Goal: Answer question/provide support: Share knowledge or assist other users

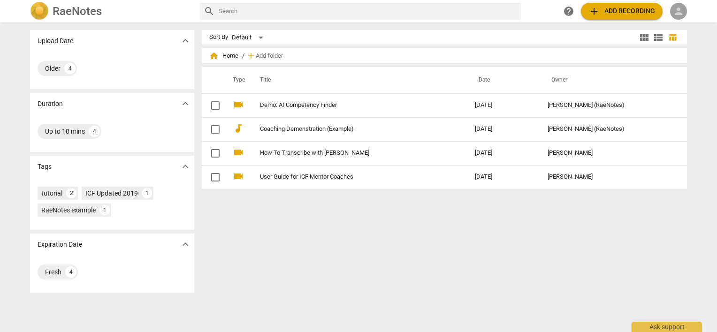
click at [676, 13] on span "person" at bounding box center [678, 11] width 11 height 11
click at [677, 19] on li "Login" at bounding box center [687, 22] width 34 height 23
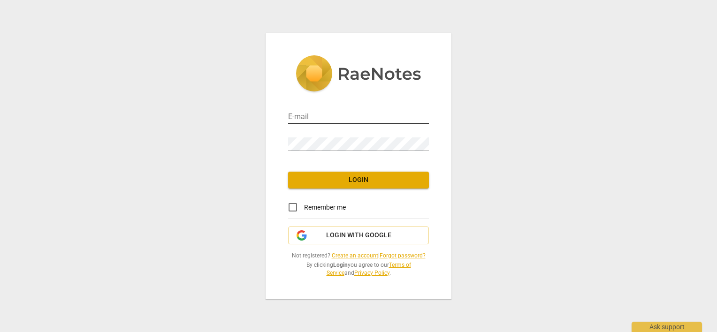
type input "[PERSON_NAME][EMAIL_ADDRESS][DOMAIN_NAME]"
click at [292, 205] on input "Remember me" at bounding box center [292, 207] width 23 height 23
checkbox input "true"
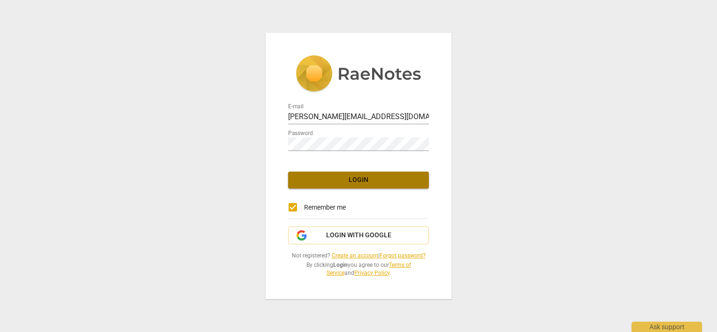
click at [308, 186] on button "Login" at bounding box center [358, 180] width 141 height 17
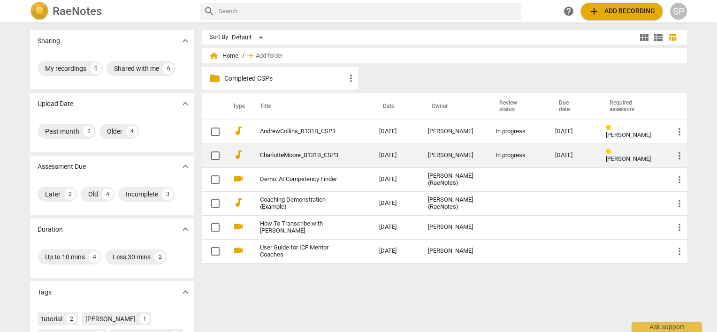
click at [309, 157] on link "CharlotteMoore_B131B_CSP3" at bounding box center [302, 155] width 85 height 7
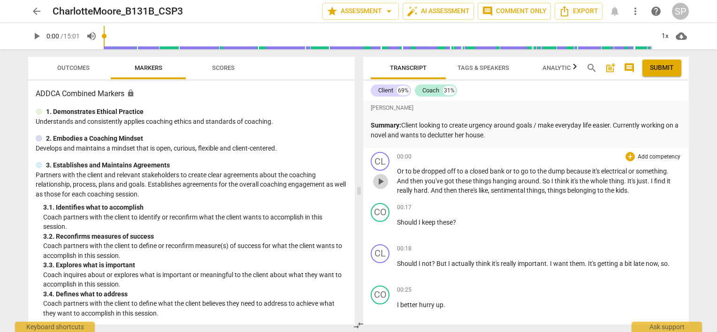
click at [378, 180] on span "play_arrow" at bounding box center [380, 181] width 11 height 11
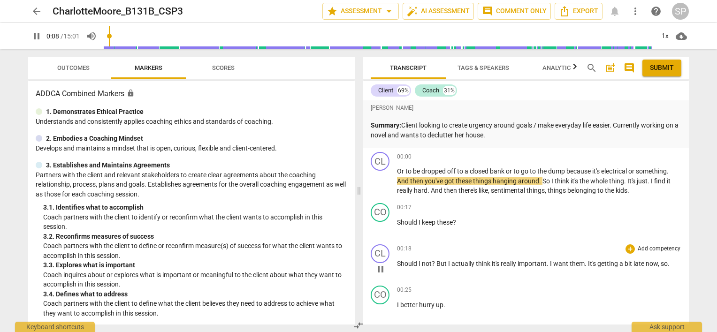
click at [505, 244] on div "00:18 + Add competency keyboard_arrow_right" at bounding box center [539, 248] width 284 height 9
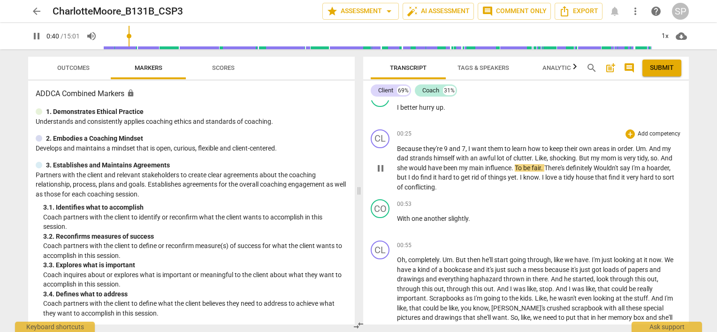
scroll to position [188, 0]
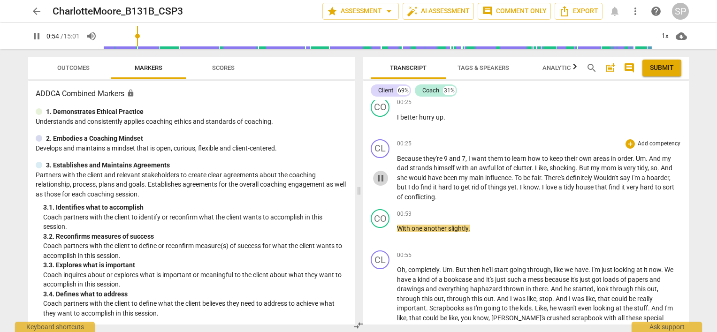
click at [379, 175] on span "pause" at bounding box center [380, 178] width 11 height 11
type input "54"
drag, startPoint x: 541, startPoint y: 187, endPoint x: 593, endPoint y: 190, distance: 52.6
click at [593, 190] on p "Because they're 9 and 7 , I want them to learn how to keep their own areas in o…" at bounding box center [539, 178] width 284 height 48
click at [493, 228] on p "With one another slightly ." at bounding box center [539, 229] width 284 height 10
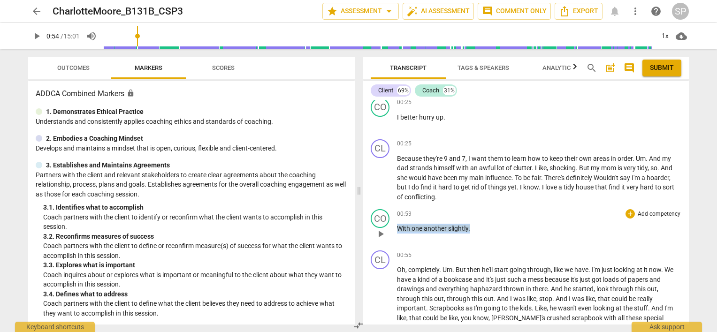
drag, startPoint x: 396, startPoint y: 228, endPoint x: 479, endPoint y: 228, distance: 83.0
click at [479, 228] on p "With one another slightly ." at bounding box center [539, 229] width 284 height 10
click at [628, 212] on div "+" at bounding box center [629, 213] width 9 height 9
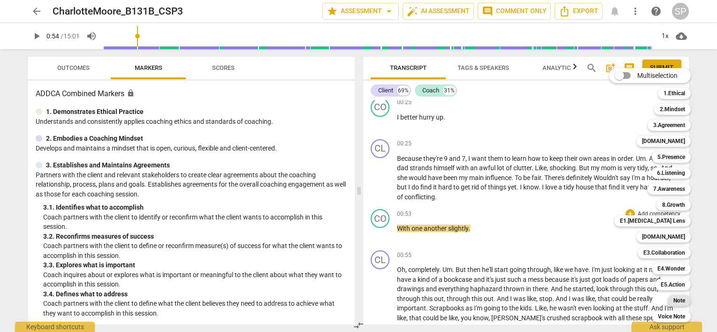
click at [675, 300] on b "Note" at bounding box center [679, 300] width 12 height 11
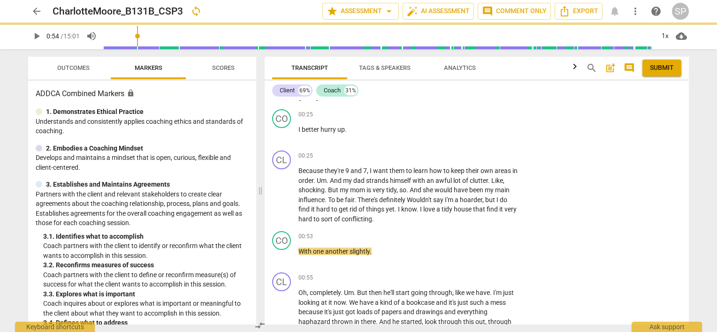
scroll to position [199, 0]
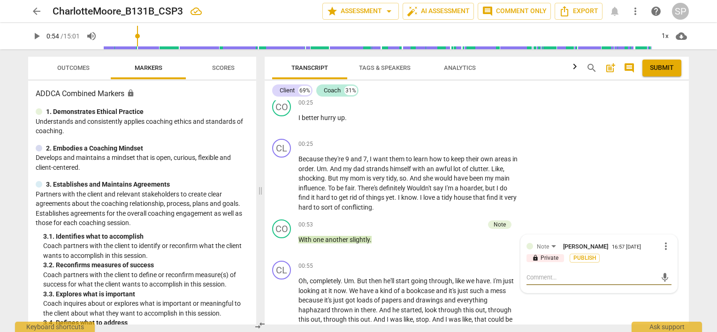
type textarea "H"
type textarea "Hi"
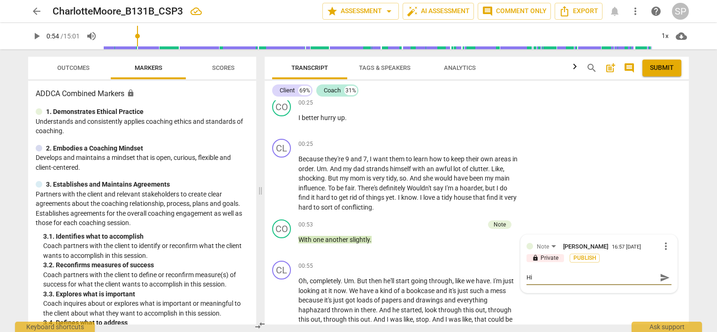
type textarea "Hi"
type textarea "Hi C"
type textarea "Hi Ch"
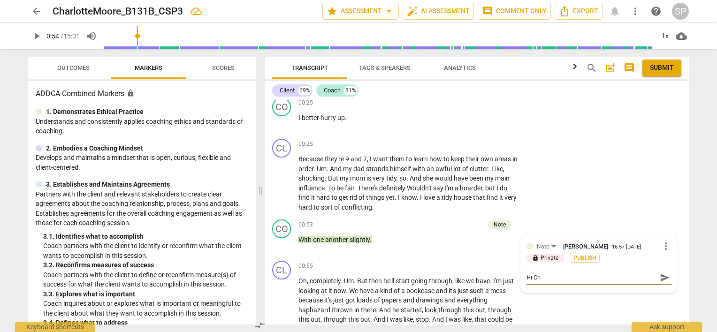
type textarea "Hi [PERSON_NAME]"
type textarea "Hi Char"
type textarea "Hi Charl"
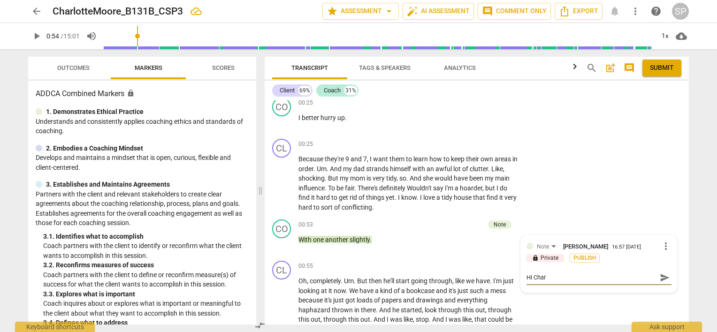
type textarea "Hi Charl"
type textarea "Hi [PERSON_NAME]"
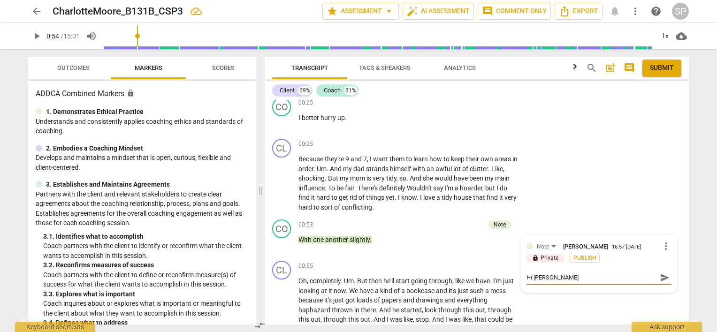
type textarea "Hi [PERSON_NAME]"
type textarea "Hi [PERSON_NAME]:"
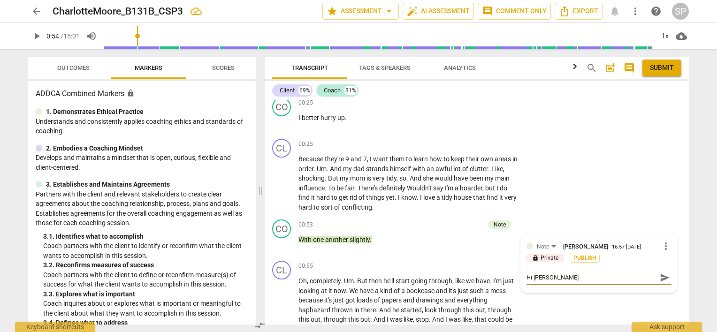
type textarea "Hi [PERSON_NAME]:"
type textarea "Hi [PERSON_NAME]: I"
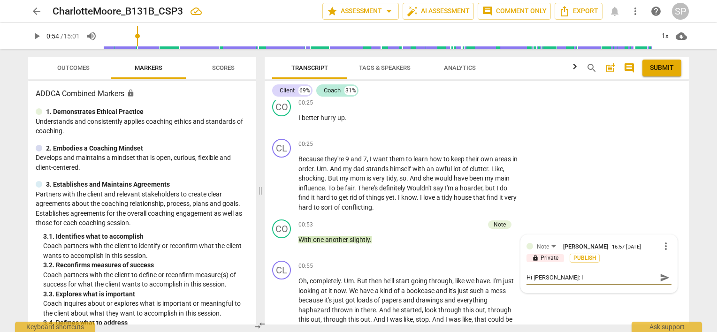
type textarea "Hi [PERSON_NAME]: I"
type textarea "Hi [PERSON_NAME]: I w"
type textarea "Hi [PERSON_NAME]: I wo"
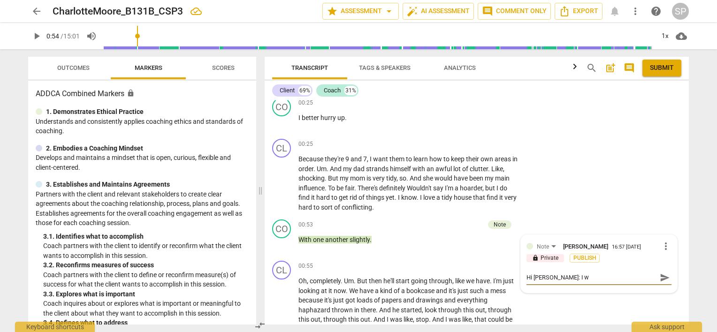
type textarea "Hi [PERSON_NAME]: I wo"
type textarea "Hi [PERSON_NAME]: I won"
type textarea "Hi [PERSON_NAME]: I wond"
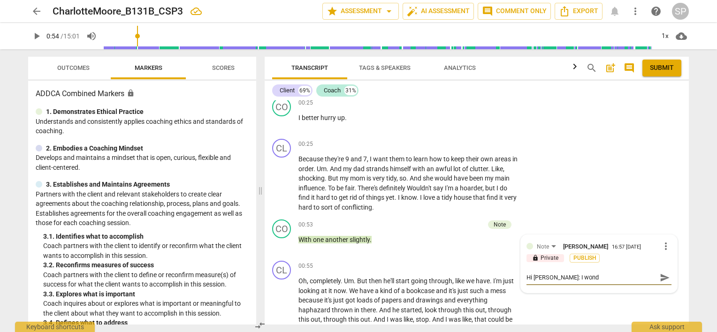
type textarea "Hi [PERSON_NAME]: I wonde"
type textarea "Hi [PERSON_NAME]: I wonder"
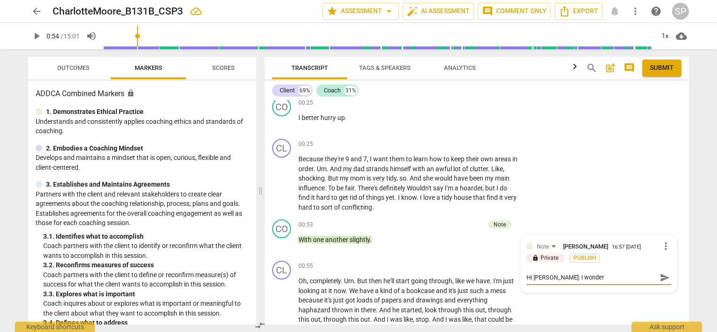
type textarea "Hi [PERSON_NAME]: I wonder"
type textarea "Hi [PERSON_NAME]: I wonder i"
type textarea "Hi [PERSON_NAME]: I wonder if"
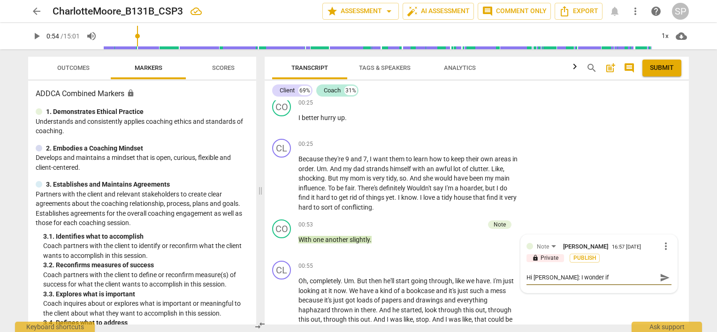
type textarea "Hi [PERSON_NAME]: I wonder if"
type textarea "Hi [PERSON_NAME]: I wonder if t"
type textarea "Hi [PERSON_NAME]: I wonder if th"
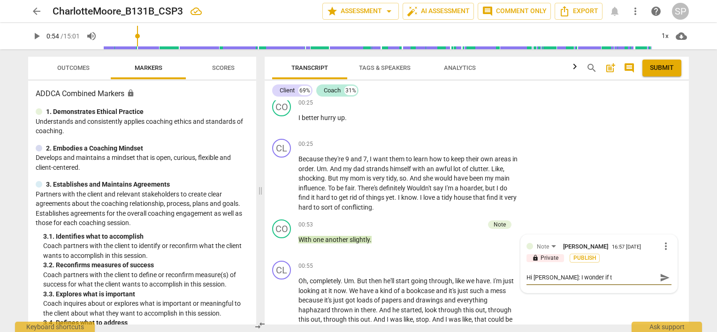
type textarea "Hi [PERSON_NAME]: I wonder if th"
type textarea "Hi [PERSON_NAME]: I wonder if thi"
type textarea "Hi [PERSON_NAME]: I wonder if this"
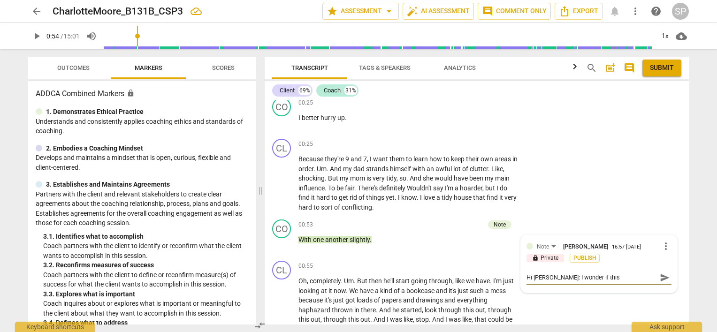
type textarea "Hi [PERSON_NAME]: I wonder if this"
type textarea "Hi [PERSON_NAME]: I wonder if this i"
type textarea "Hi [PERSON_NAME]: I wonder if this is"
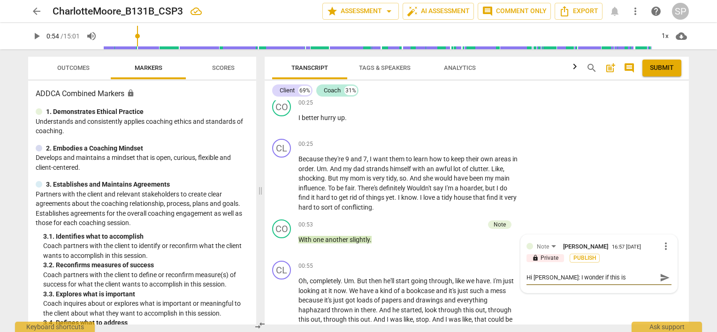
type textarea "Hi [PERSON_NAME]: I wonder if this is"
type textarea "Hi [PERSON_NAME]: I wonder if this i"
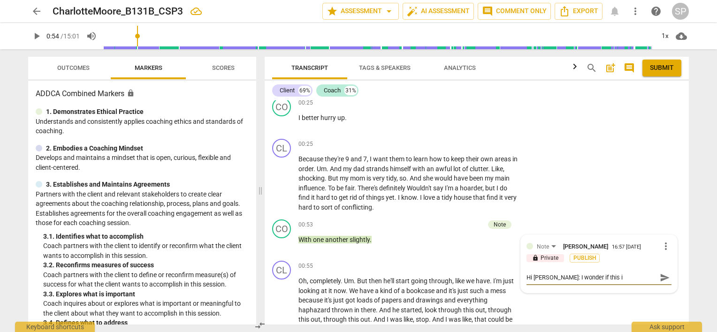
type textarea "Hi [PERSON_NAME]: I wonder if this"
type textarea "Hi [PERSON_NAME]: I wonder if thi"
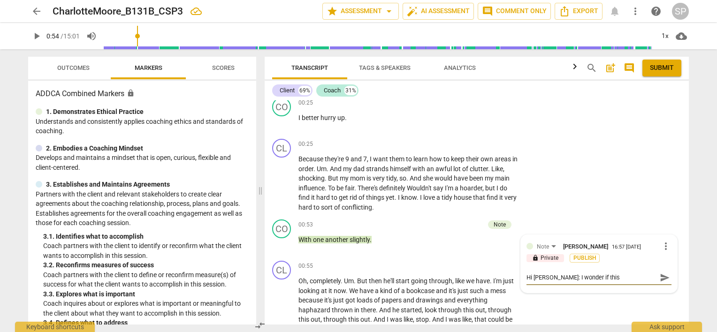
type textarea "Hi [PERSON_NAME]: I wonder if thi"
type textarea "Hi [PERSON_NAME]: I wonder if th"
type textarea "Hi [PERSON_NAME]: I wonder if t"
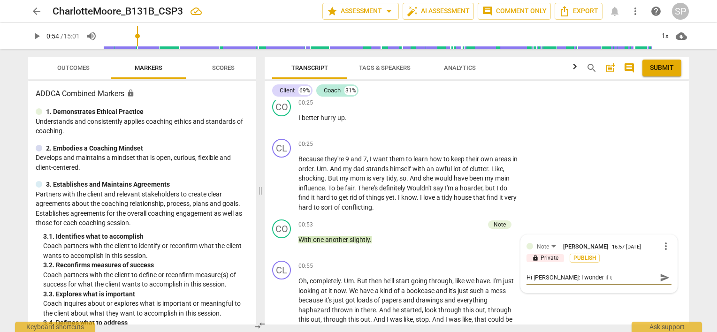
type textarea "Hi [PERSON_NAME]: I wonder if"
type textarea "Hi [PERSON_NAME]: I wonder i"
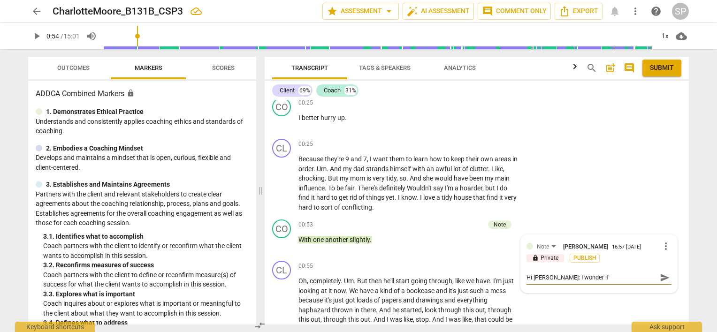
type textarea "Hi [PERSON_NAME]: I wonder i"
type textarea "Hi [PERSON_NAME]: I wonder"
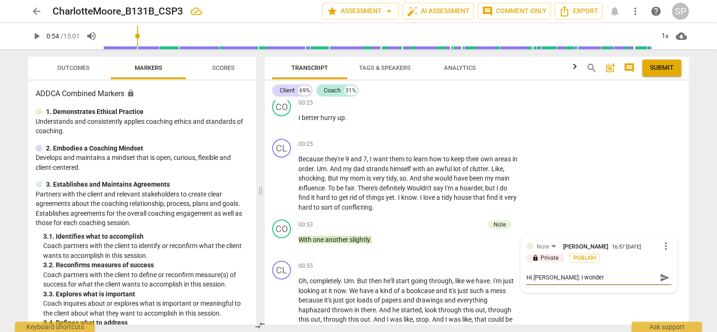
type textarea "Hi [PERSON_NAME]: I wonde"
type textarea "Hi [PERSON_NAME]: I wond"
type textarea "Hi [PERSON_NAME]: I won"
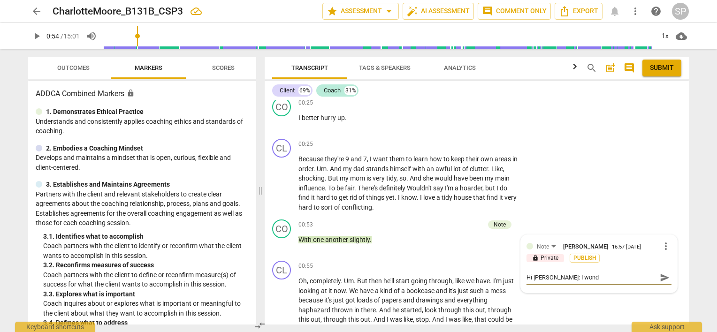
type textarea "Hi [PERSON_NAME]: I won"
type textarea "Hi [PERSON_NAME]: I wo"
type textarea "Hi [PERSON_NAME]: I w"
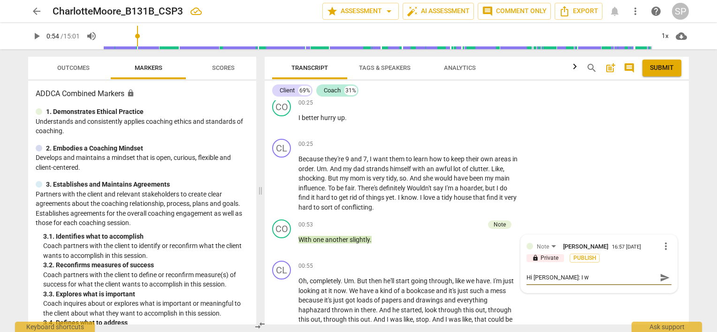
type textarea "Hi [PERSON_NAME]: I"
type textarea "Hi [PERSON_NAME]:"
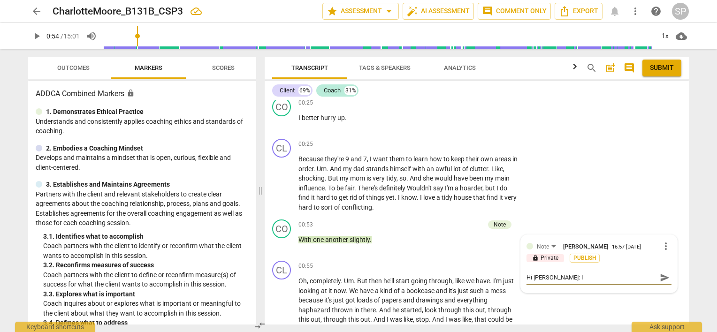
type textarea "Hi [PERSON_NAME]:"
type textarea "Hi [PERSON_NAME]"
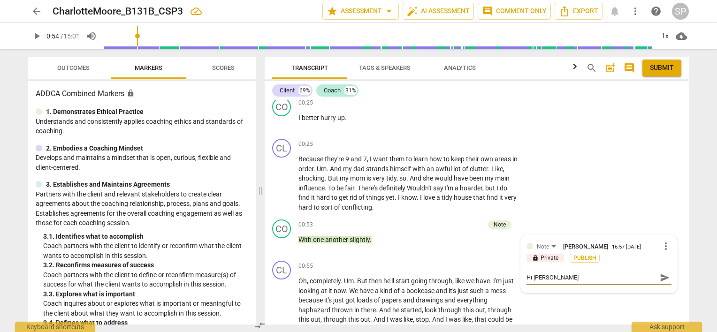
type textarea "Hi [PERSON_NAME]"
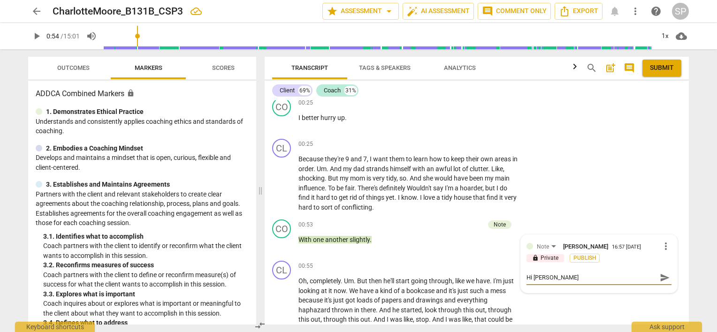
type textarea "Hi [PERSON_NAME]"
type textarea "Hi Charl"
type textarea "Hi Char"
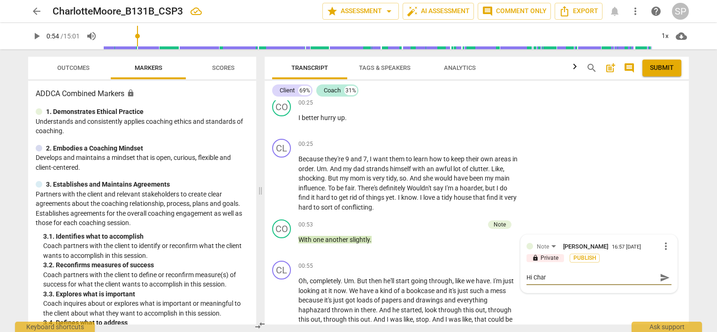
type textarea "Hi [PERSON_NAME]"
type textarea "Hi Ch"
type textarea "Hi C"
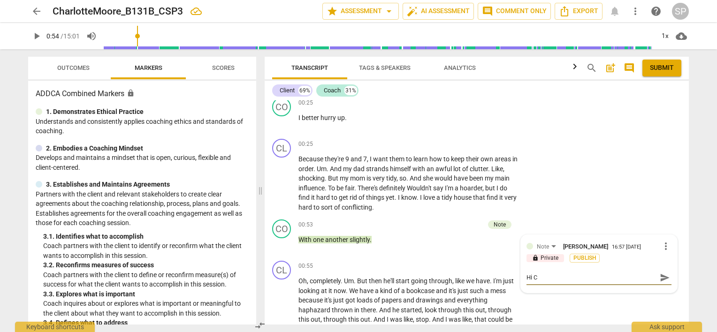
type textarea "Hi"
type textarea "H"
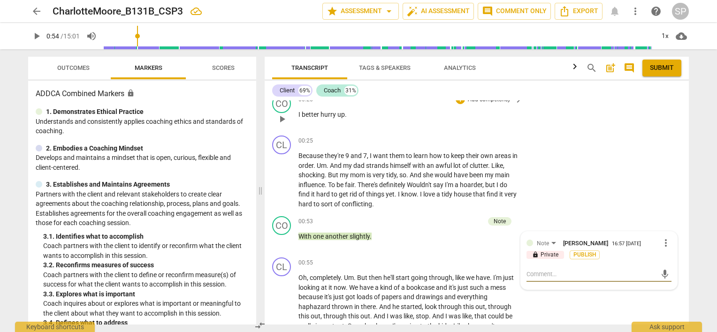
scroll to position [281, 0]
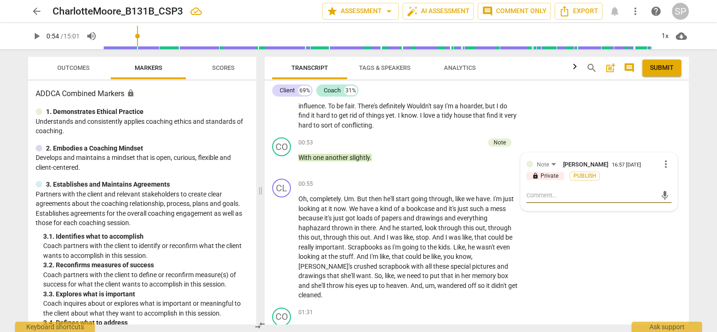
type textarea "Y"
type textarea "Yo"
type textarea "You"
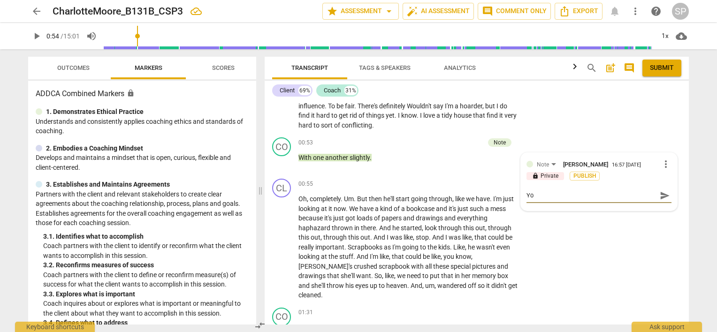
type textarea "You"
type textarea "You c"
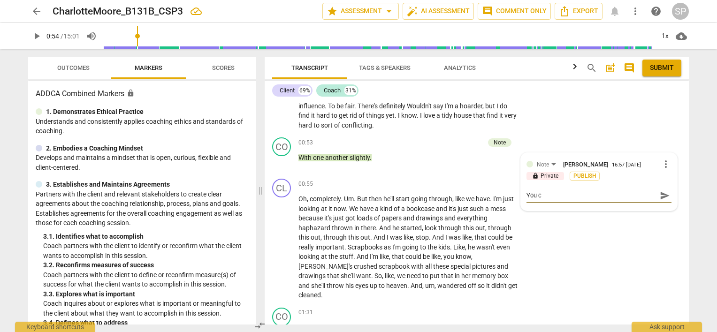
type textarea "You cl"
type textarea "You cli"
type textarea "You clie"
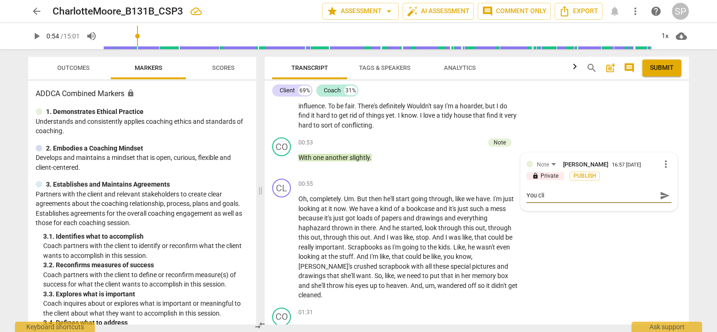
type textarea "You clie"
type textarea "You clien"
type textarea "You client"
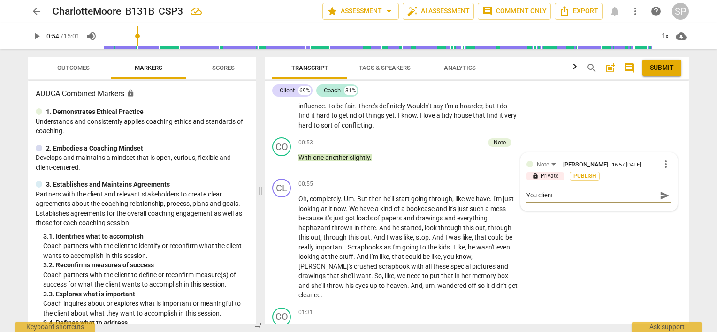
type textarea "You client"
type textarea "You client w"
type textarea "You client wa"
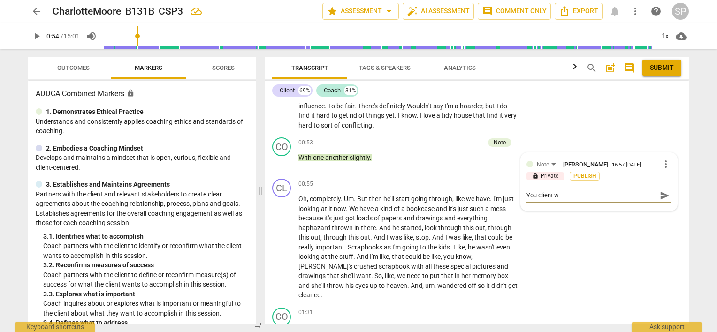
type textarea "You client wa"
type textarea "You client wan"
type textarea "You client want"
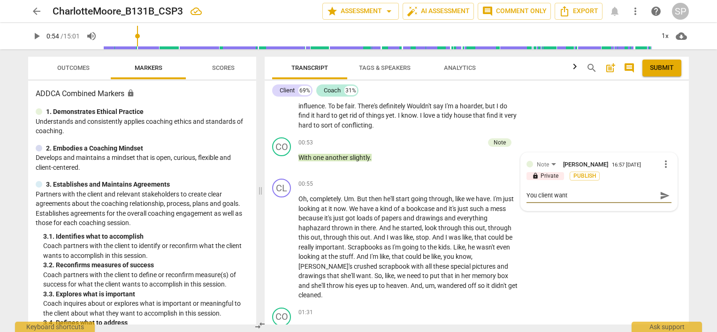
type textarea "You client want"
type textarea "You client want t"
type textarea "You client want"
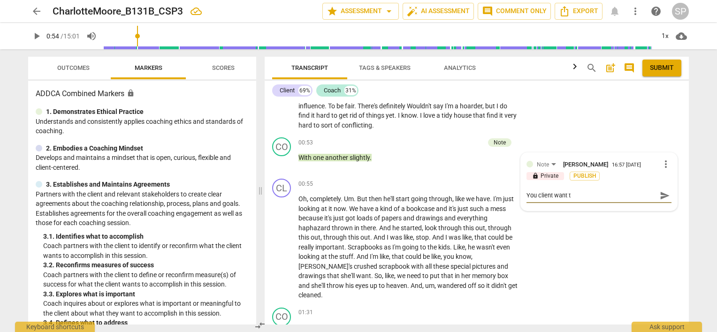
type textarea "You client want"
type textarea "You client wants"
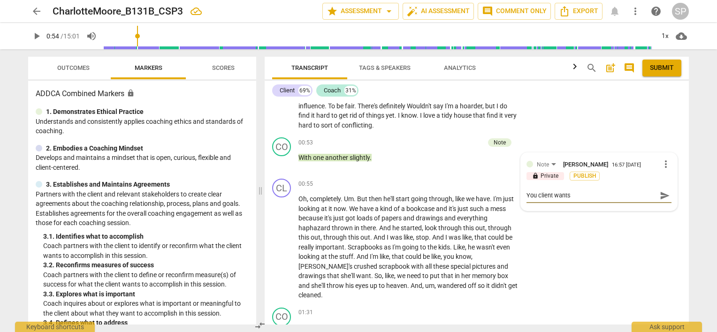
type textarea "You client wants"
type textarea "You client wants t"
type textarea "You client wants to"
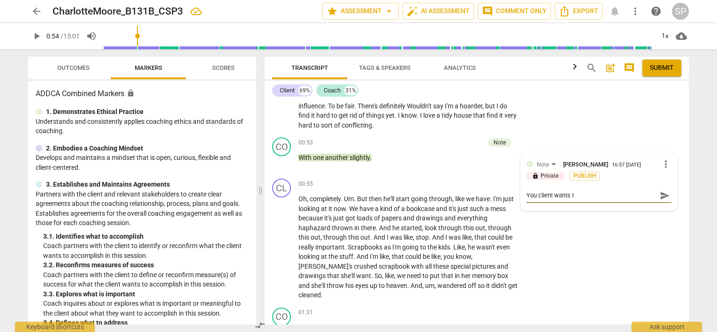
type textarea "You client wants to"
type textarea "You client wants to ""
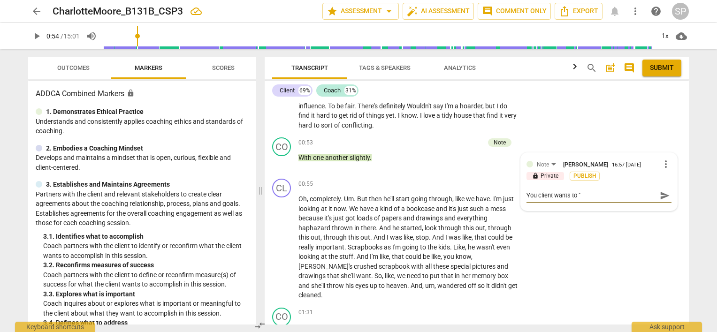
type textarea "You client wants to "M"
type textarea "You client wants to "Ma"
type textarea "You client wants to "Mak"
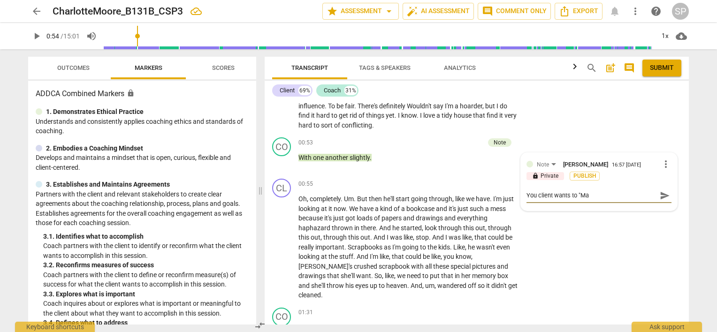
type textarea "You client wants to "Mak"
type textarea "You client wants to "Make"
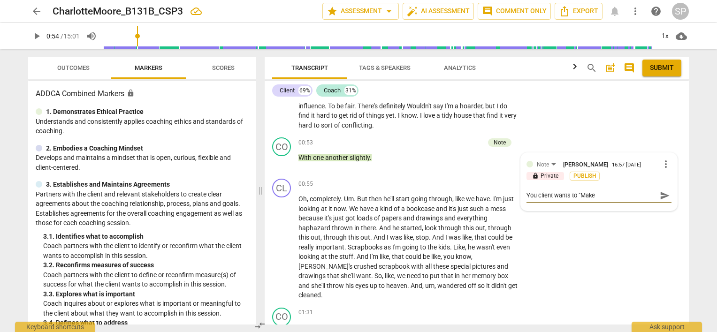
type textarea "You client wants to "Make e"
type textarea "You client wants to "Make ev"
type textarea "You client wants to "Make eve"
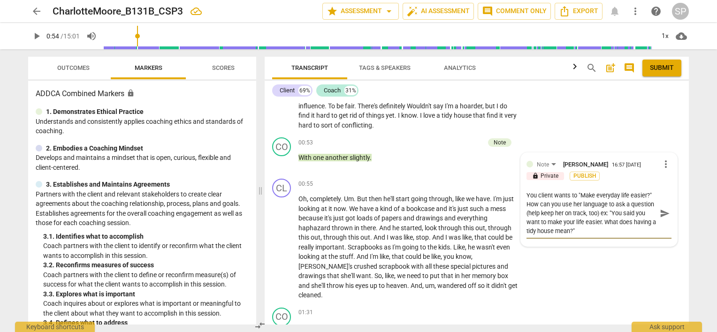
scroll to position [0, 0]
click at [660, 212] on span "send" at bounding box center [665, 213] width 10 height 10
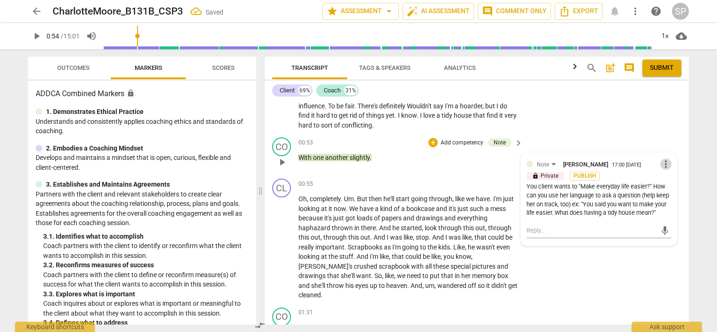
click at [660, 165] on span "more_vert" at bounding box center [665, 164] width 11 height 11
click at [662, 165] on li "Edit" at bounding box center [673, 164] width 32 height 18
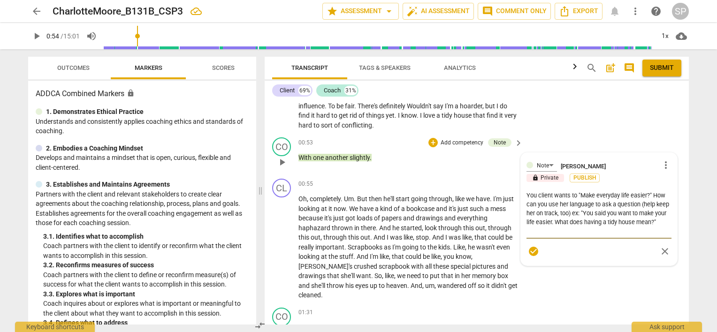
click at [625, 232] on textarea "You client wants to "Make everyday life easier?" How can you use her language t…" at bounding box center [598, 213] width 145 height 45
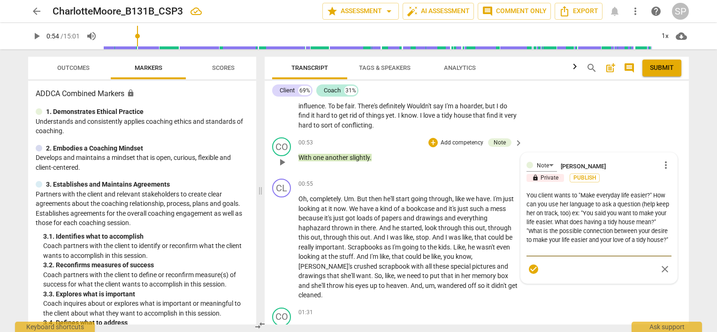
click at [545, 228] on textarea "You client wants to "Make everyday life easier?" How can you use her language t…" at bounding box center [598, 222] width 145 height 62
click at [572, 229] on textarea "You client wants to "Make everyday life easier?" How can you use her language t…" at bounding box center [598, 222] width 145 height 62
click at [533, 266] on span "check_circle" at bounding box center [533, 269] width 11 height 11
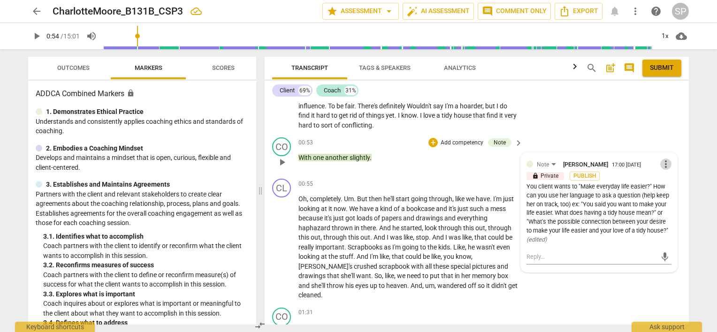
click at [661, 162] on span "more_vert" at bounding box center [665, 164] width 11 height 11
click at [661, 162] on li "Edit" at bounding box center [673, 164] width 32 height 18
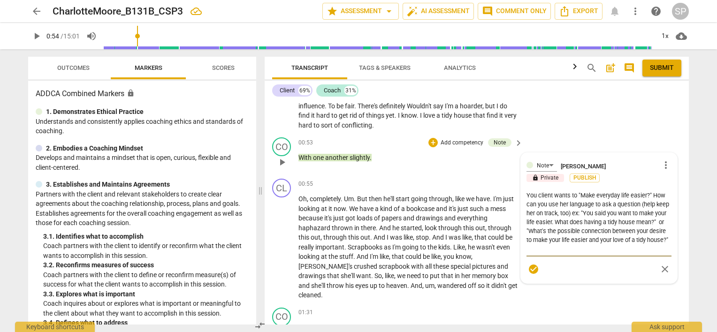
click at [589, 212] on textarea "You client wants to "Make everyday life easier?" How can you use her language t…" at bounding box center [598, 222] width 145 height 62
drag, startPoint x: 597, startPoint y: 212, endPoint x: 567, endPoint y: 222, distance: 32.2
click at [567, 222] on textarea "You client wants to "Make everyday life easier?" How can you use her language t…" at bounding box center [598, 222] width 145 height 62
click at [558, 221] on textarea "You client wants to "Make everyday life easier?" How can you use her language t…" at bounding box center [598, 217] width 145 height 53
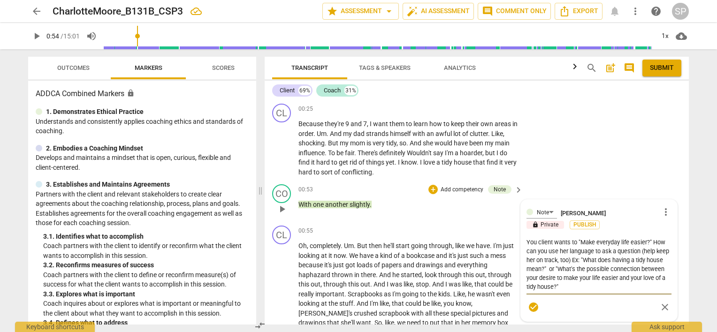
click at [285, 209] on span "play_arrow" at bounding box center [281, 209] width 11 height 11
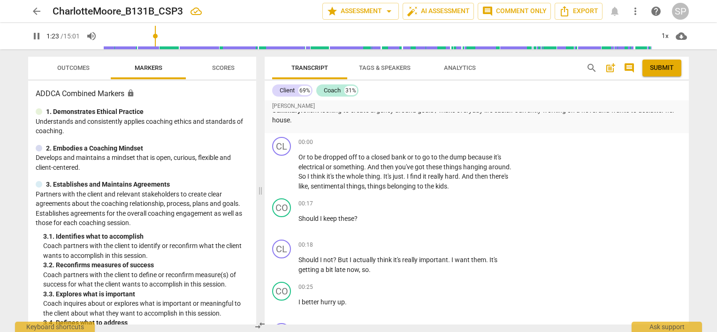
scroll to position [0, 0]
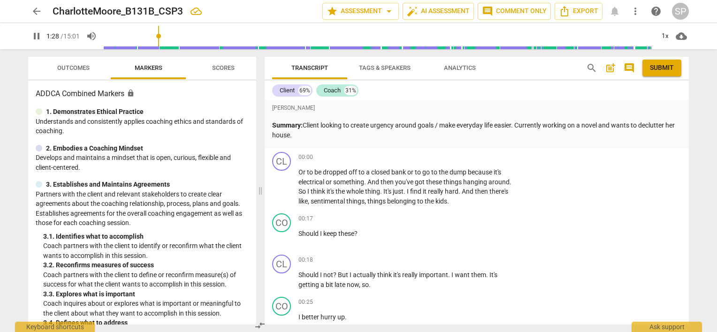
drag, startPoint x: 305, startPoint y: 124, endPoint x: 309, endPoint y: 131, distance: 8.0
click at [309, 131] on p "Summary: Client looking to create urgency around goals / make everyday life eas…" at bounding box center [476, 130] width 409 height 19
copy p "Client looking to create urgency around goals / make everyday life easier. Curr…"
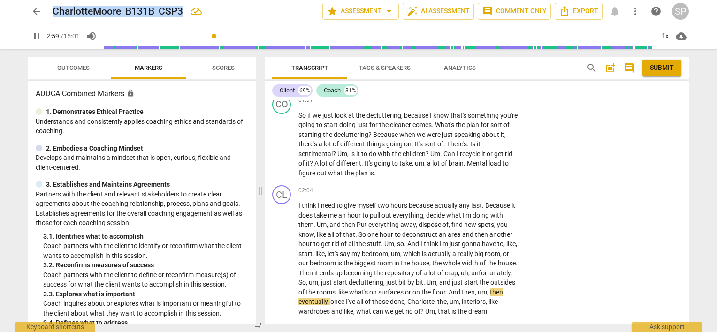
drag, startPoint x: 53, startPoint y: 8, endPoint x: 185, endPoint y: 17, distance: 132.6
click at [185, 17] on div "CharlotteMoore_B131B_CSP3" at bounding box center [184, 12] width 262 height 12
copy h2 "CharlotteMoore_B131B_CSP3"
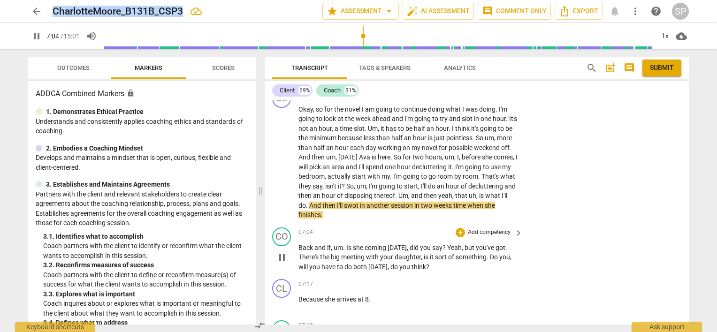
scroll to position [1388, 0]
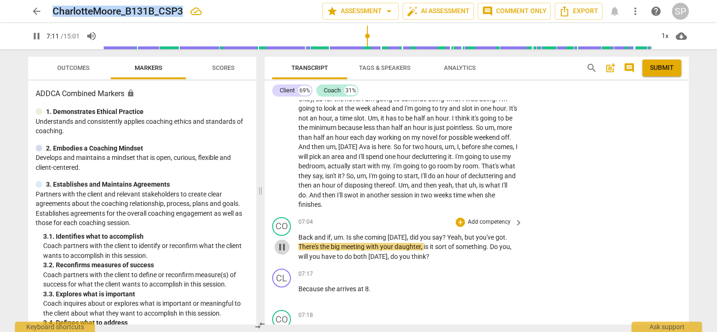
click at [283, 242] on span "pause" at bounding box center [281, 247] width 11 height 11
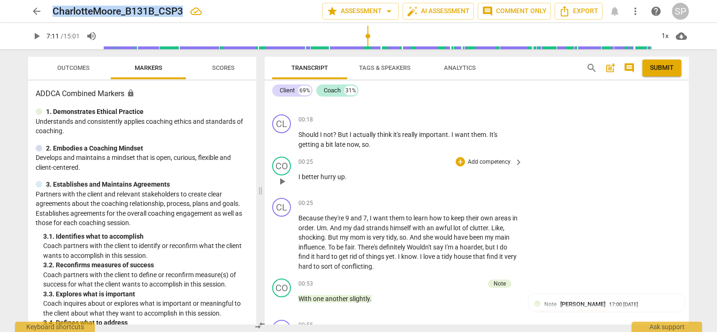
scroll to position [141, 0]
click at [282, 238] on span "play_arrow" at bounding box center [281, 241] width 11 height 11
click at [281, 180] on span "pause" at bounding box center [281, 180] width 11 height 11
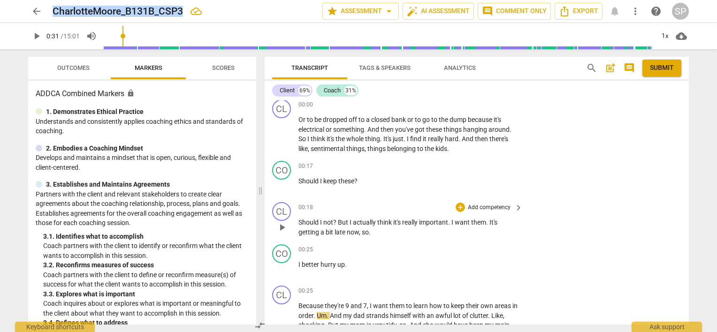
scroll to position [47, 0]
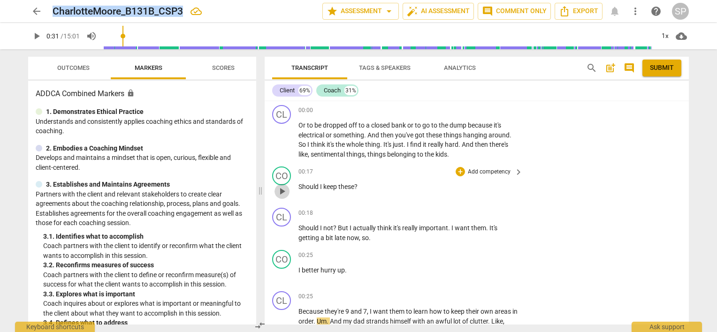
click at [281, 186] on span "play_arrow" at bounding box center [281, 191] width 11 height 11
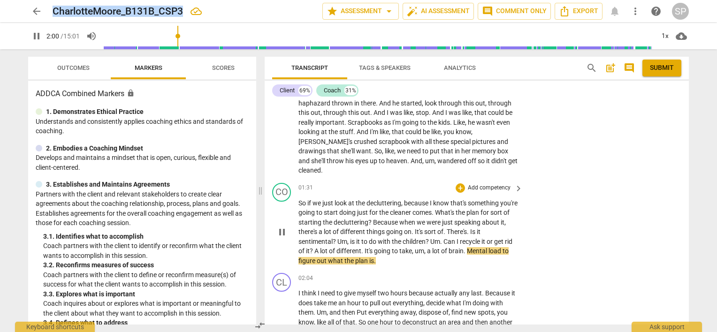
scroll to position [469, 0]
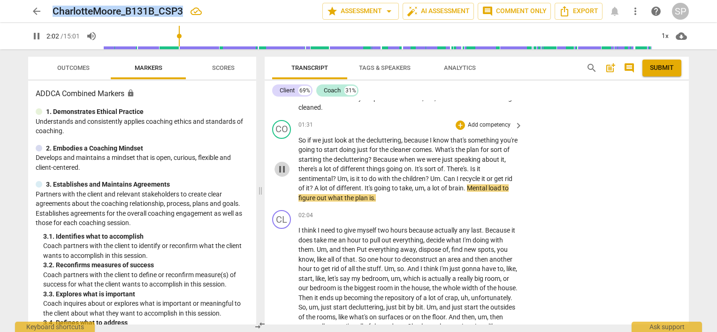
click at [279, 164] on span "pause" at bounding box center [281, 169] width 11 height 11
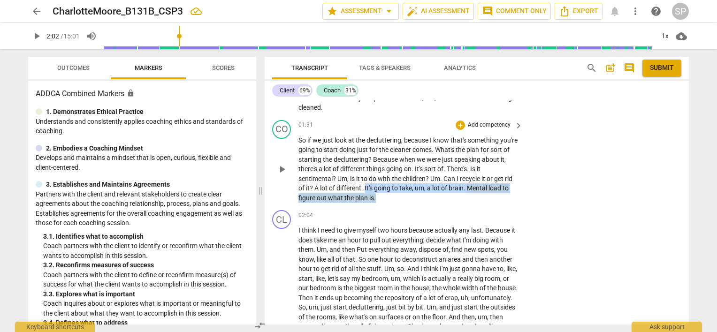
drag, startPoint x: 364, startPoint y: 176, endPoint x: 427, endPoint y: 183, distance: 63.7
click at [427, 183] on p "So if we just look at the decluttering , because I know that's something you're…" at bounding box center [408, 170] width 220 height 68
click at [457, 121] on div "+" at bounding box center [459, 125] width 9 height 9
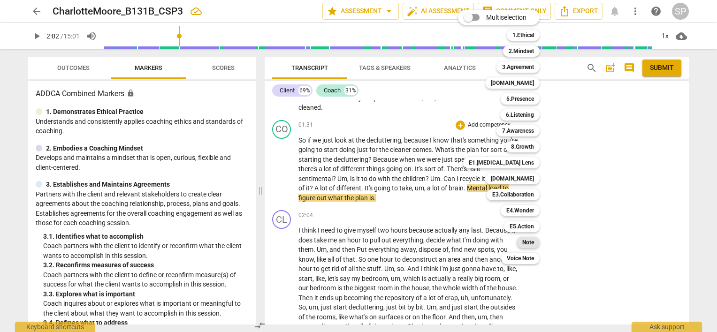
click at [530, 244] on b "Note" at bounding box center [528, 242] width 12 height 11
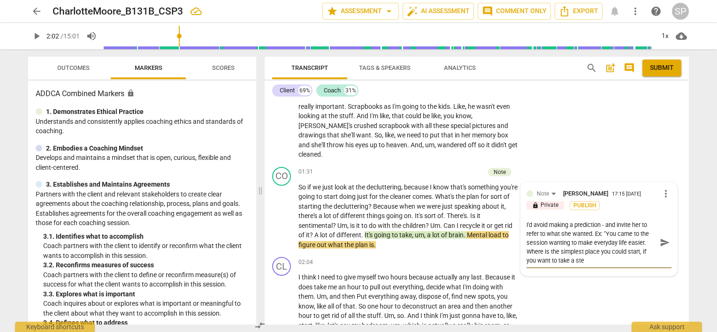
scroll to position [0, 0]
click at [638, 242] on textarea "I'd avoid making a prediction - and invite her to refer to what she wanted. Ex:…" at bounding box center [591, 242] width 130 height 45
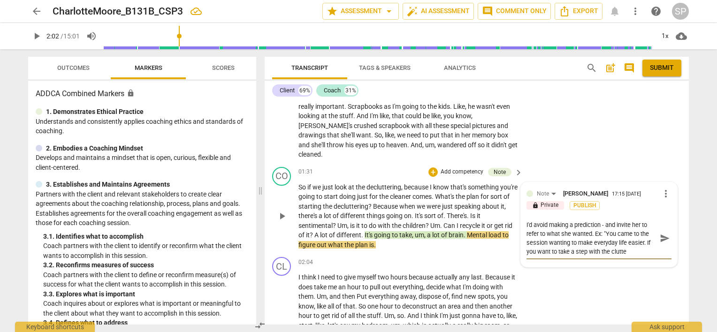
click at [574, 242] on textarea "I'd avoid making a prediction - and invite her to refer to what she wanted. Ex:…" at bounding box center [591, 238] width 130 height 36
click at [555, 240] on textarea "I'd avoid making a prediction - and invite her to refer to what she wanted. Ex:…" at bounding box center [591, 242] width 130 height 45
click at [632, 239] on textarea "I'd avoid making a prediction - and invite her to refer to what she wanted. Ex:…" at bounding box center [591, 242] width 130 height 45
click at [599, 220] on textarea "I'd avoid making a prediction - and invite her to refer to what she wanted. Ex:…" at bounding box center [591, 242] width 130 height 45
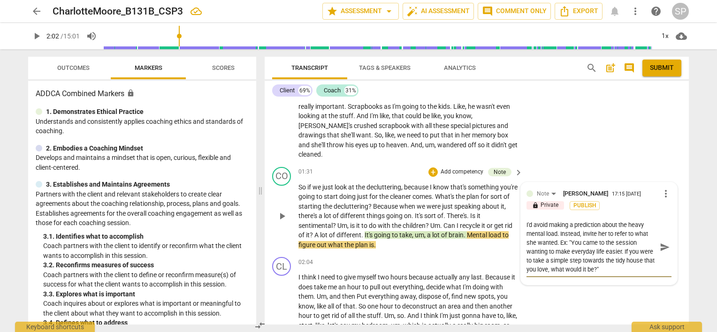
click at [555, 233] on textarea "I'd avoid making a prediction about the heavy mental load. Instead, invite her …" at bounding box center [591, 246] width 130 height 53
click at [661, 237] on span "send" at bounding box center [665, 242] width 10 height 10
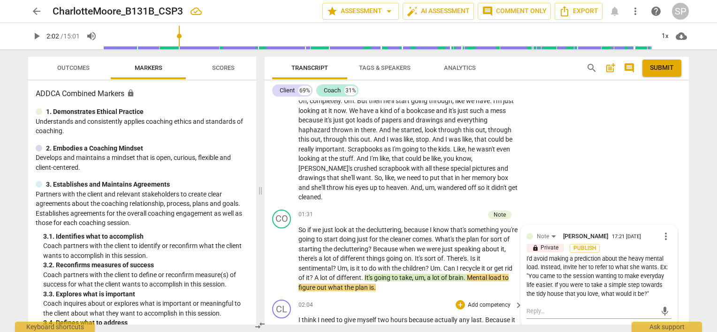
scroll to position [375, 0]
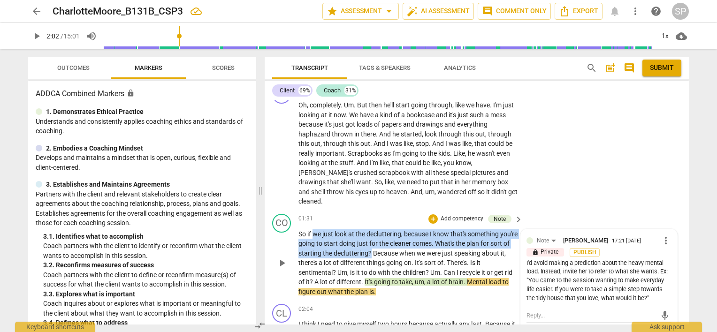
drag, startPoint x: 314, startPoint y: 224, endPoint x: 392, endPoint y: 240, distance: 79.9
click at [392, 240] on p "So if we just look at the decluttering , because I know that's something you're…" at bounding box center [408, 263] width 220 height 68
click at [428, 214] on div "+" at bounding box center [432, 218] width 9 height 9
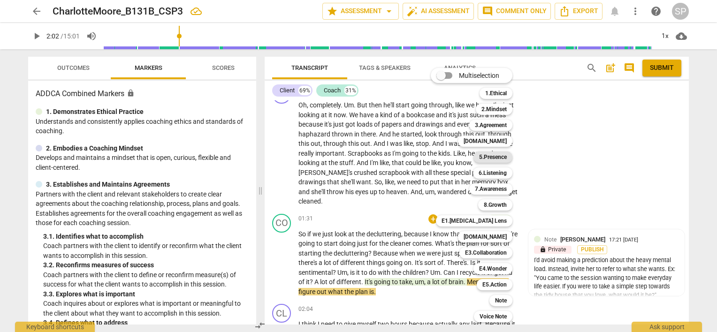
click at [504, 154] on b "5.Presence" at bounding box center [493, 157] width 28 height 11
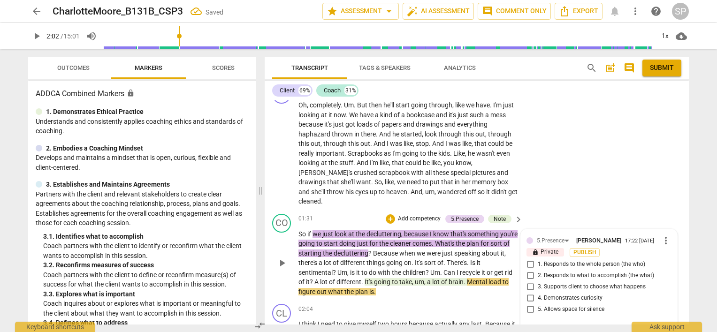
click at [529, 270] on input "2. Responds to what to accomplish (the what)" at bounding box center [530, 275] width 15 height 11
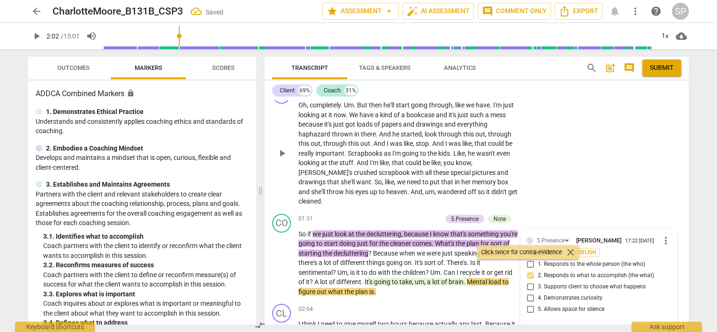
click at [540, 175] on div "CL play_arrow pause 00:55 + Add competency keyboard_arrow_right Oh , completely…" at bounding box center [477, 145] width 424 height 129
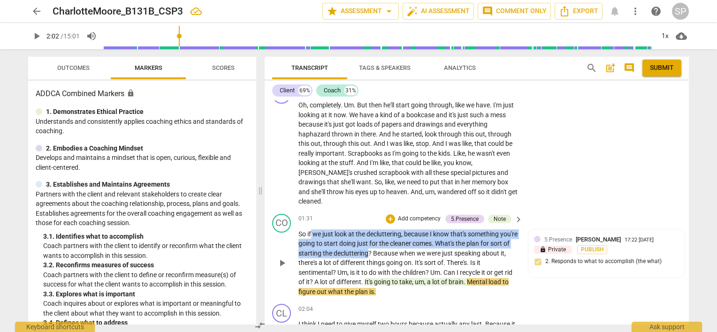
drag, startPoint x: 311, startPoint y: 221, endPoint x: 388, endPoint y: 242, distance: 79.6
click at [388, 242] on p "So if we just look at the decluttering , because I know that's something you're…" at bounding box center [408, 263] width 220 height 68
click at [453, 215] on div "5.Presence" at bounding box center [465, 219] width 28 height 8
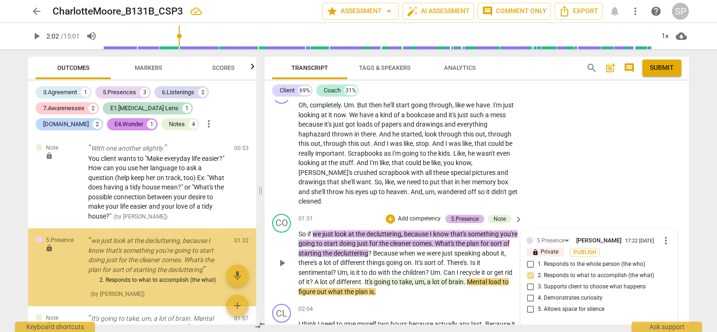
scroll to position [37, 0]
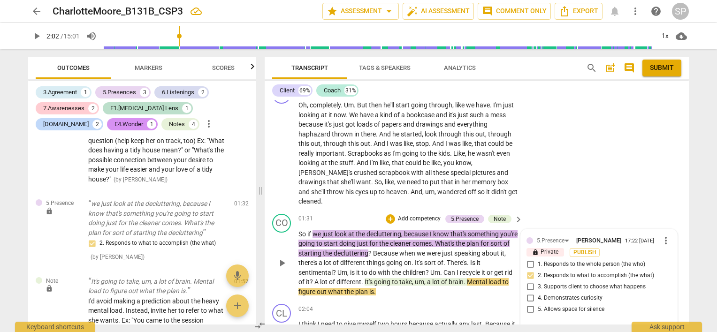
click at [660, 235] on span "more_vert" at bounding box center [665, 240] width 11 height 11
click at [661, 246] on li "Delete" at bounding box center [673, 247] width 32 height 18
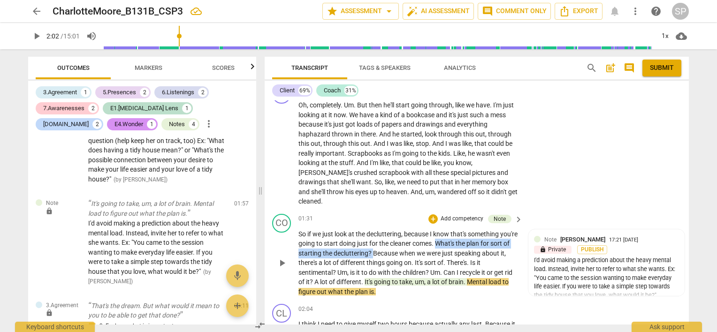
drag, startPoint x: 454, startPoint y: 233, endPoint x: 395, endPoint y: 240, distance: 59.1
click at [394, 243] on p "So if we just look at the decluttering , because I know that's something you're…" at bounding box center [408, 263] width 220 height 68
click at [431, 214] on div "+" at bounding box center [432, 218] width 9 height 9
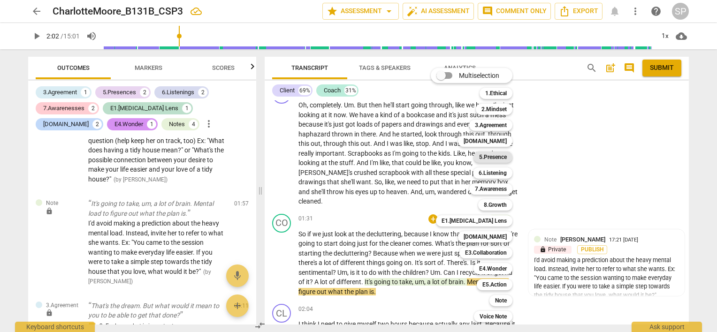
click at [484, 159] on b "5.Presence" at bounding box center [493, 157] width 28 height 11
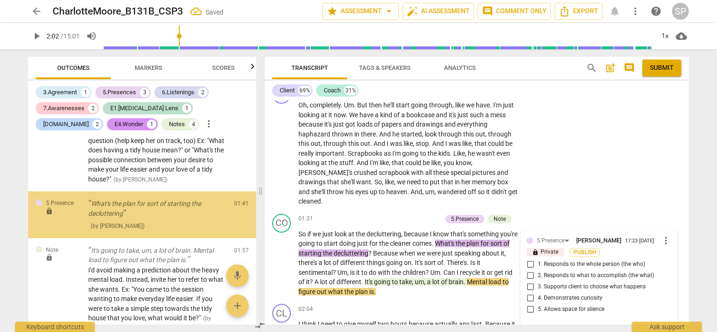
scroll to position [21, 0]
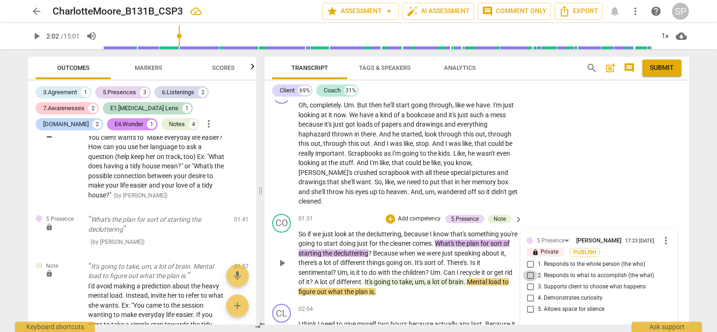
click at [527, 270] on input "2. Responds to what to accomplish (the what)" at bounding box center [530, 275] width 15 height 11
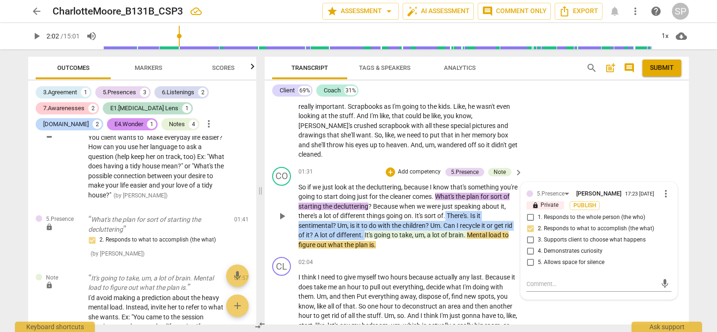
drag, startPoint x: 471, startPoint y: 204, endPoint x: 365, endPoint y: 221, distance: 108.0
click at [365, 221] on p "So if we just look at the decluttering , because I know that's something you're…" at bounding box center [408, 216] width 220 height 68
click at [388, 167] on div "+" at bounding box center [390, 171] width 9 height 9
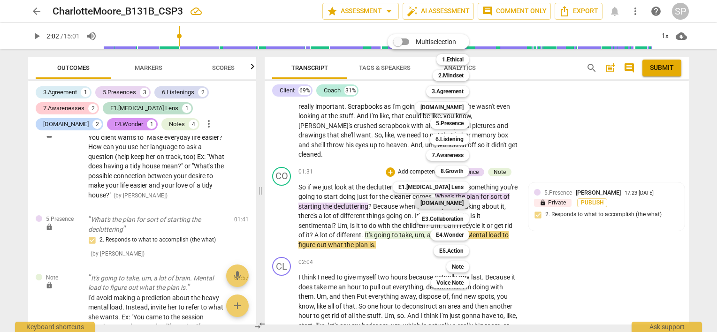
click at [456, 200] on b "[DOMAIN_NAME]" at bounding box center [441, 202] width 43 height 11
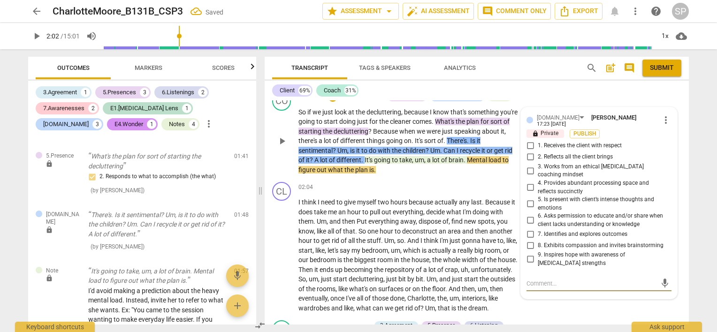
scroll to position [497, 0]
click at [527, 152] on input "2. Reflects all the client brings" at bounding box center [530, 157] width 15 height 11
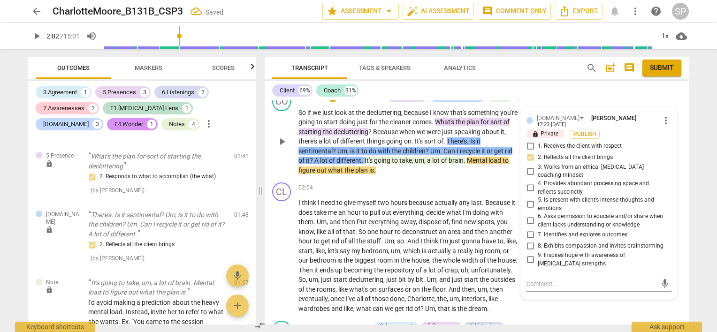
scroll to position [450, 0]
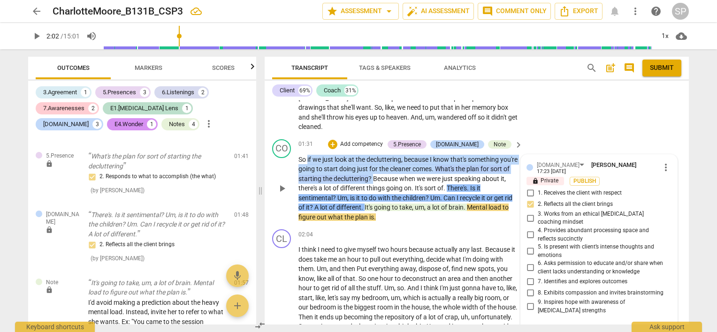
drag, startPoint x: 307, startPoint y: 147, endPoint x: 394, endPoint y: 163, distance: 88.2
click at [394, 163] on p "So if we just look at the decluttering , because I know that's something you're…" at bounding box center [408, 189] width 220 height 68
click at [337, 140] on div "+" at bounding box center [332, 144] width 9 height 9
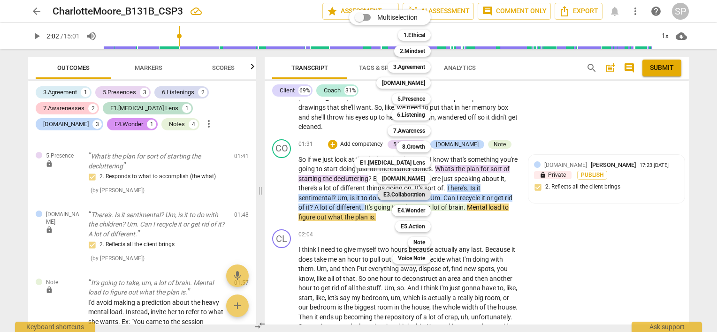
click at [392, 198] on b "E3.Collaboration" at bounding box center [404, 194] width 42 height 11
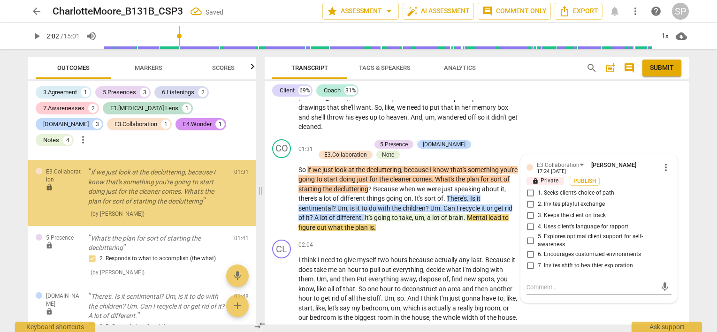
scroll to position [31, 0]
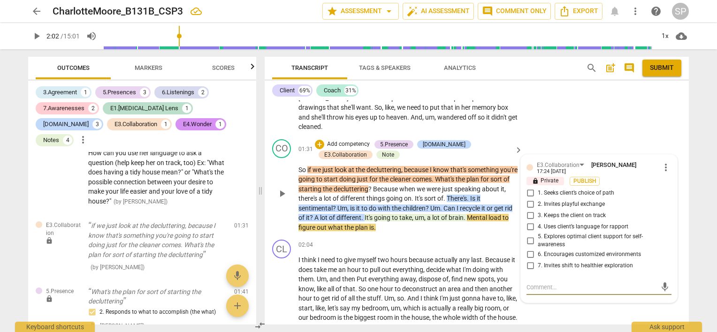
click at [525, 235] on input "5. Explores optimal client support for self-awareness" at bounding box center [530, 240] width 15 height 11
click at [366, 144] on div "+ Add competency 5.Presence [DOMAIN_NAME] E3.Collaboration Note" at bounding box center [413, 149] width 197 height 21
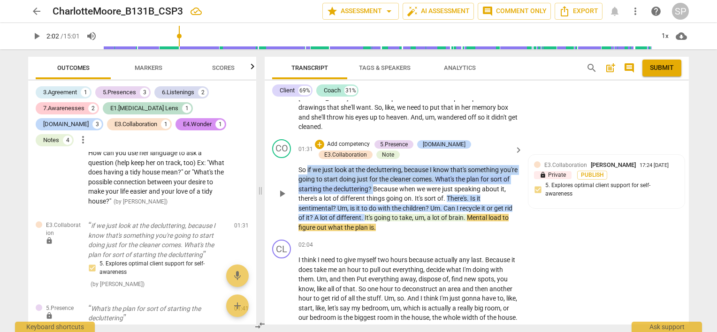
drag, startPoint x: 308, startPoint y: 157, endPoint x: 384, endPoint y: 173, distance: 77.6
click at [392, 178] on p "So if we just look at the decluttering , because I know that's something you're…" at bounding box center [408, 199] width 220 height 68
click at [321, 140] on div "+" at bounding box center [319, 144] width 9 height 9
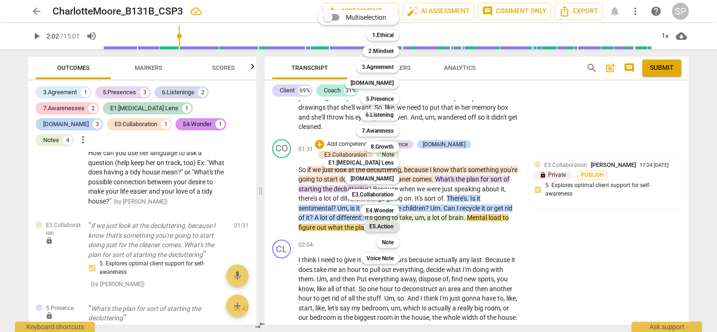
click at [377, 225] on b "E5.Action" at bounding box center [381, 226] width 24 height 11
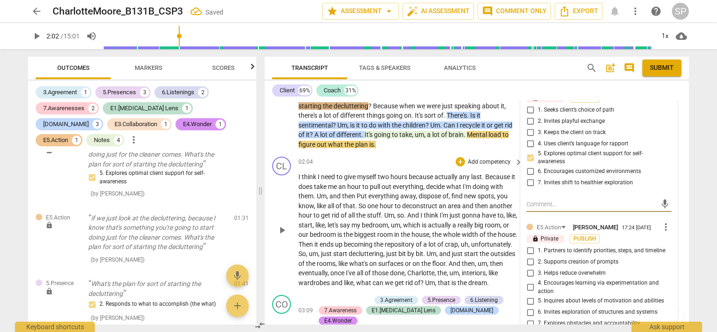
scroll to position [544, 0]
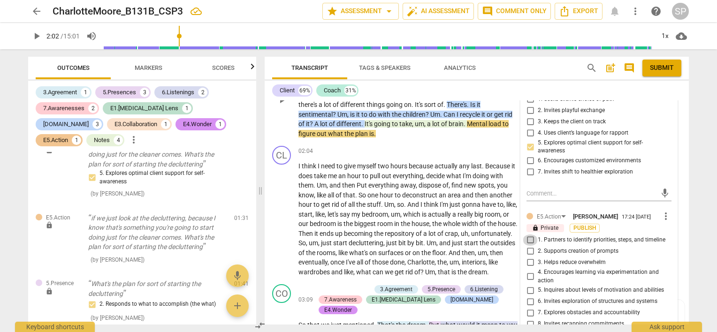
click at [529, 235] on input "1. Partners to identify priorities, steps, and timeline" at bounding box center [530, 240] width 15 height 11
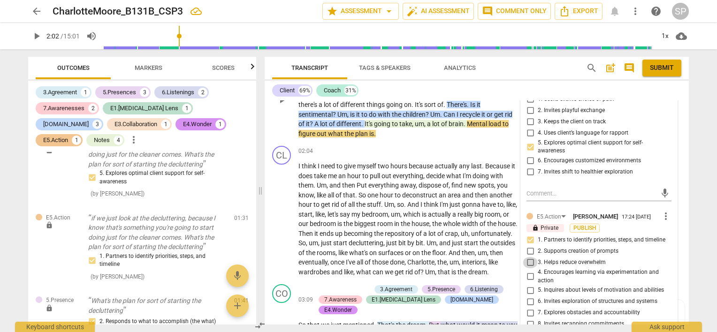
click at [526, 257] on input "3. Helps reduce overwhelm" at bounding box center [530, 262] width 15 height 11
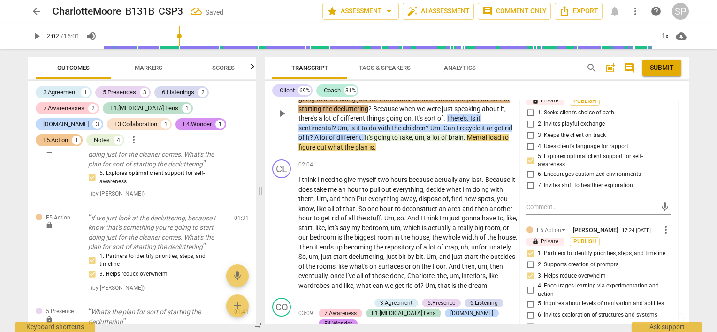
scroll to position [591, 0]
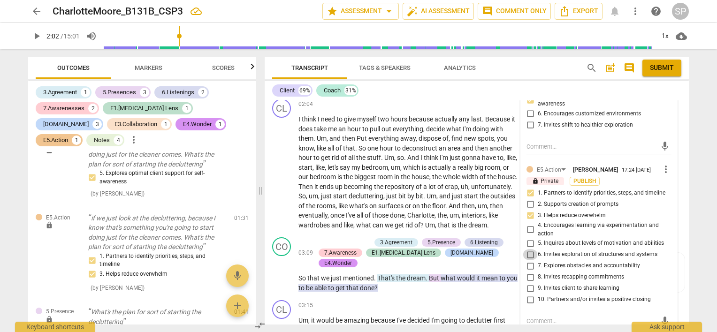
click at [525, 249] on input "6. Invites exploration of structures and systems" at bounding box center [530, 254] width 15 height 11
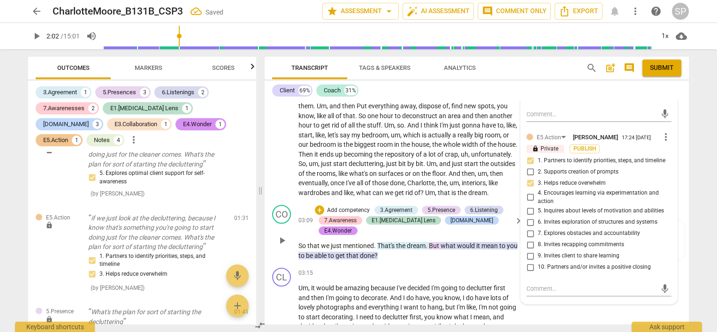
scroll to position [637, 0]
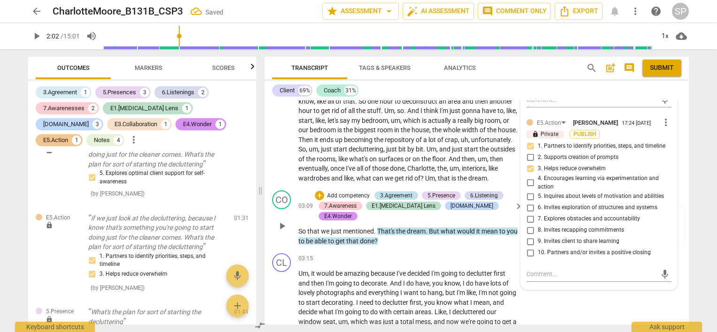
click at [394, 195] on div "3.Agreement" at bounding box center [396, 195] width 32 height 8
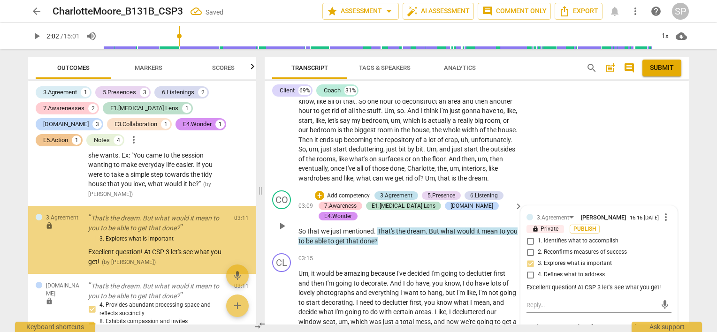
scroll to position [445, 0]
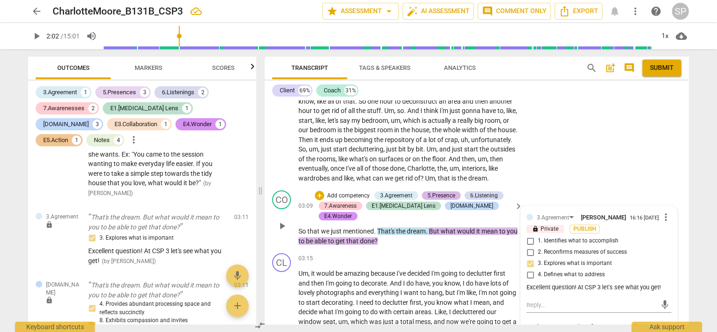
click at [430, 197] on div "5.Presence" at bounding box center [441, 195] width 28 height 8
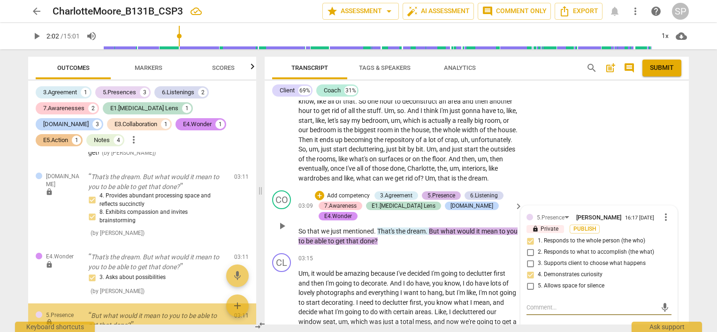
scroll to position [652, 0]
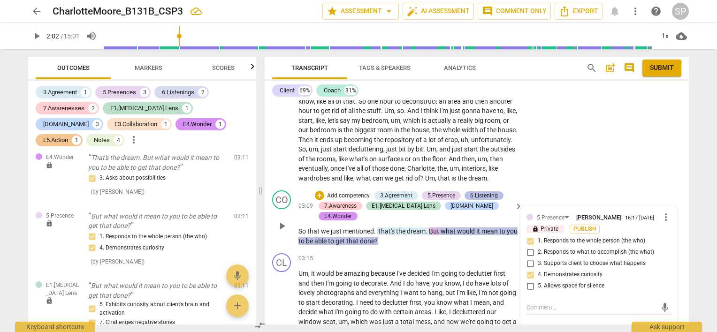
click at [474, 196] on div "6.Listening" at bounding box center [484, 195] width 28 height 8
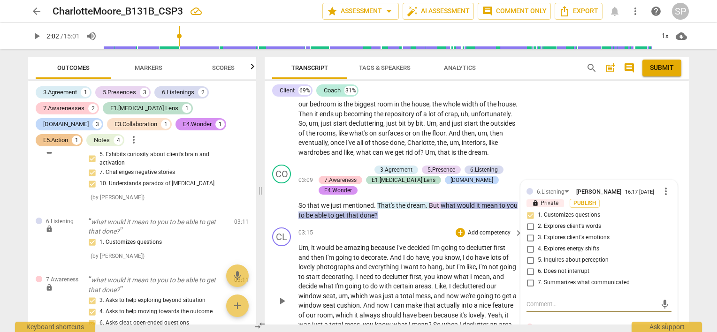
scroll to position [660, 0]
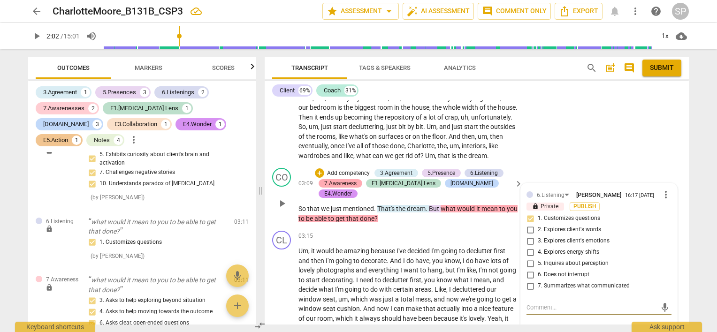
click at [334, 182] on div "7.Awareness" at bounding box center [340, 183] width 32 height 8
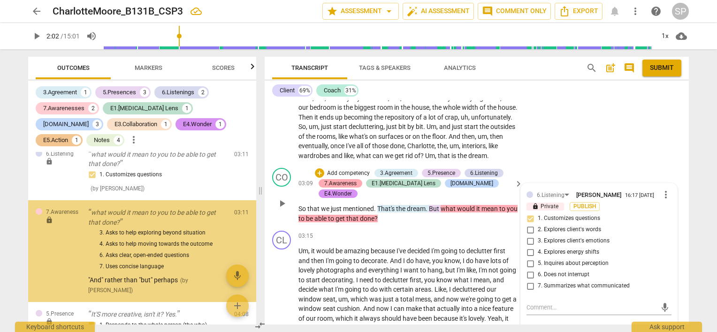
scroll to position [878, 0]
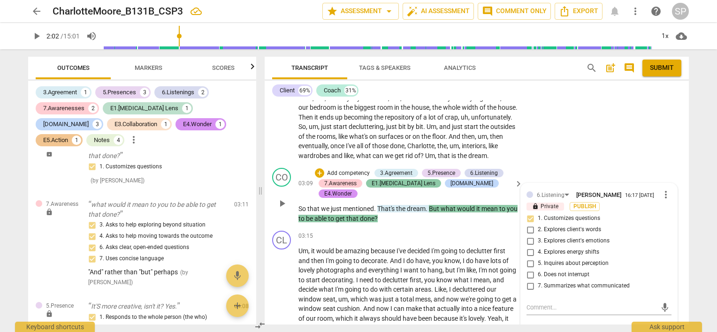
click at [390, 185] on div "E1.[MEDICAL_DATA] Lens" at bounding box center [404, 183] width 64 height 8
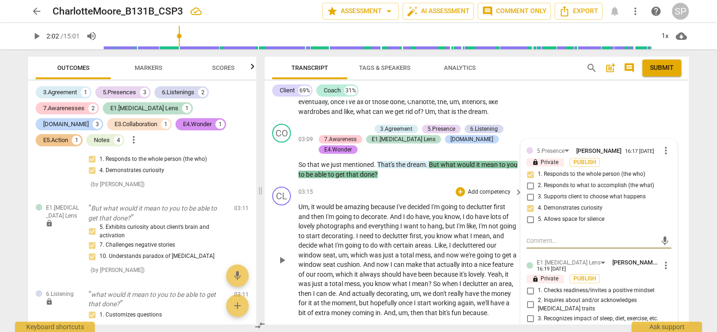
scroll to position [660, 0]
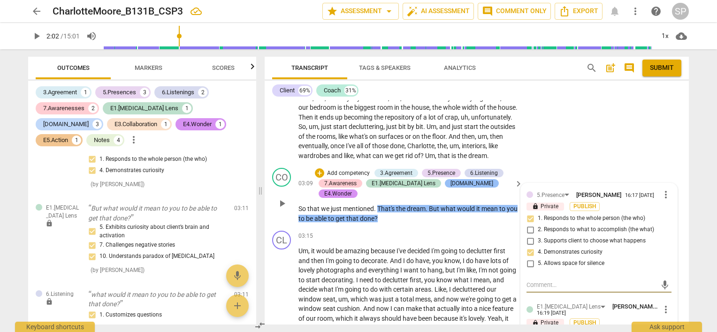
click at [450, 182] on div "[DOMAIN_NAME]" at bounding box center [471, 183] width 43 height 8
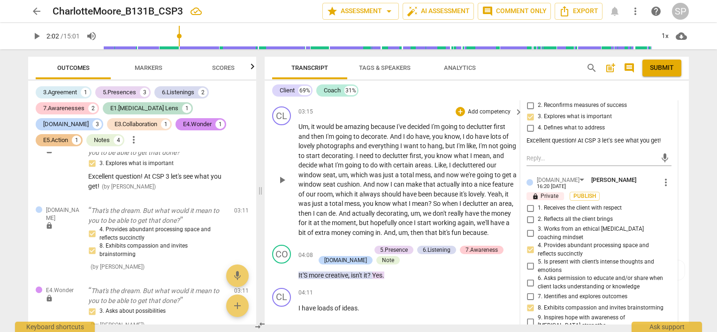
scroll to position [801, 0]
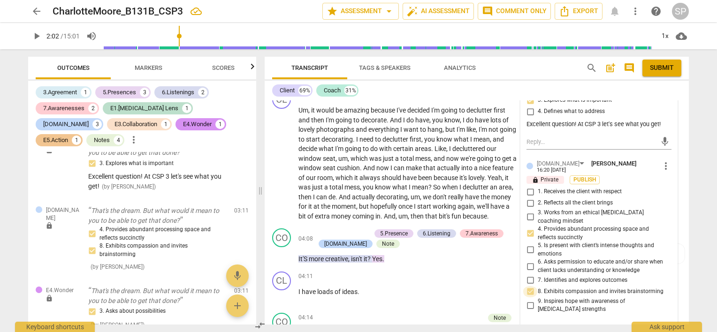
click at [529, 286] on input "8. Exhibits compassion and invites brainstorming" at bounding box center [530, 291] width 15 height 11
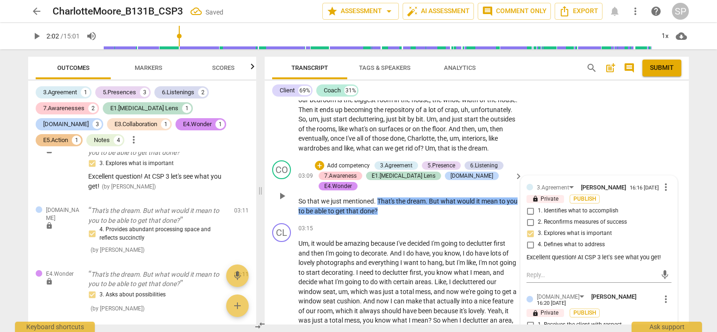
scroll to position [613, 0]
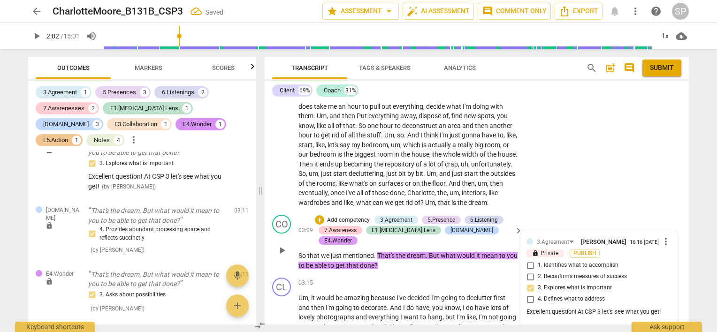
click at [352, 236] on div "E4.Wonder" at bounding box center [338, 240] width 28 height 8
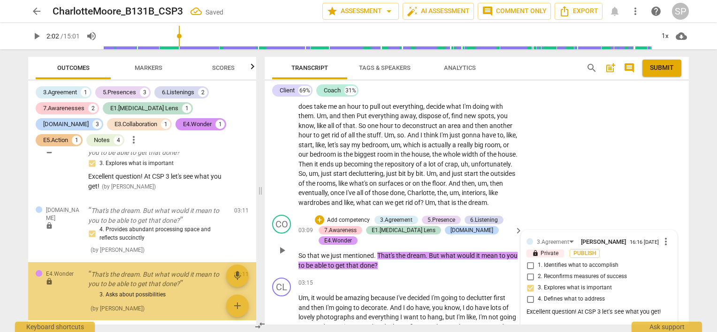
scroll to position [572, 0]
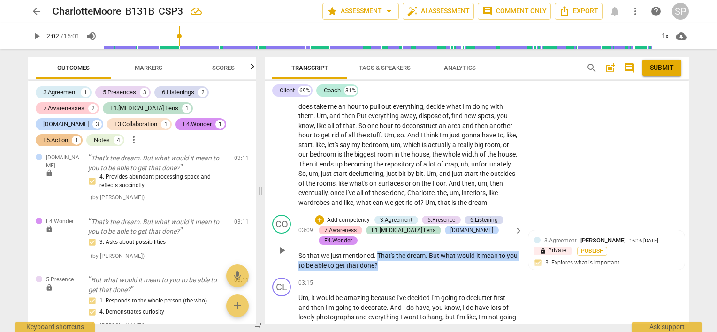
drag, startPoint x: 378, startPoint y: 242, endPoint x: 400, endPoint y: 252, distance: 24.1
click at [400, 252] on p "So that we just mentioned . That's the dream . But what would it mean to you to…" at bounding box center [408, 260] width 220 height 19
click at [317, 216] on div "+" at bounding box center [319, 219] width 9 height 9
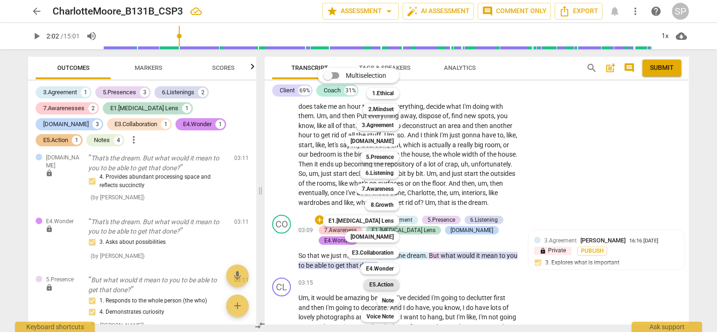
click at [379, 288] on b "E5.Action" at bounding box center [381, 284] width 24 height 11
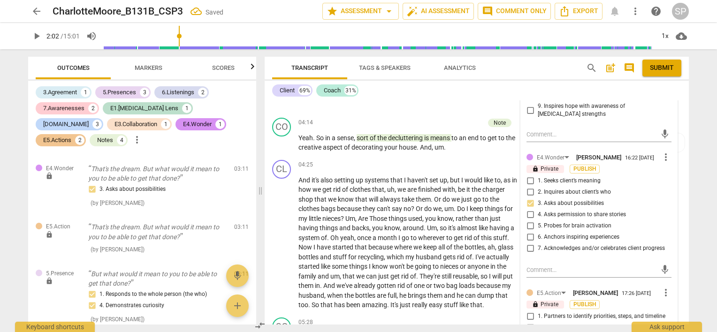
scroll to position [1129, 0]
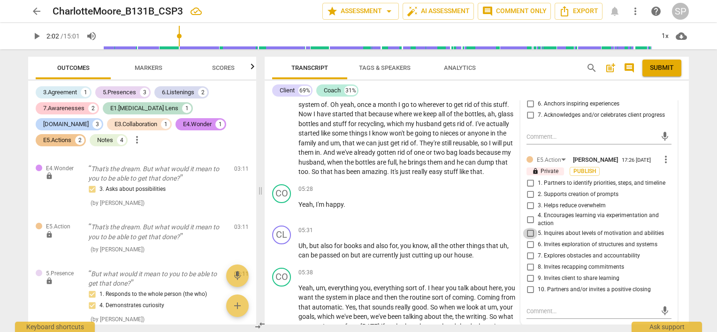
click at [529, 228] on input "5. Inquires about levels of motivation and abilities" at bounding box center [530, 233] width 15 height 11
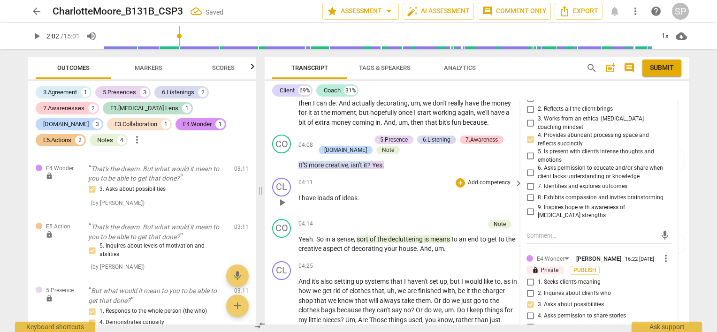
scroll to position [754, 0]
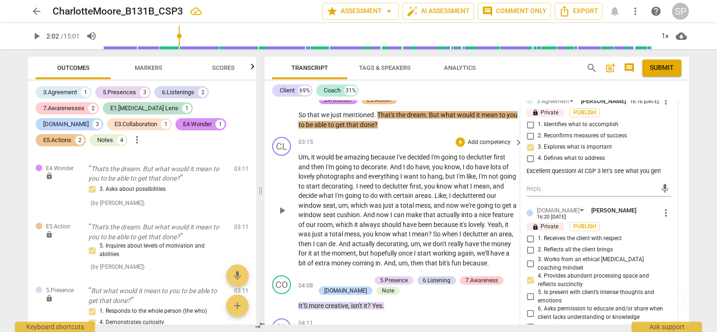
click at [280, 208] on span "play_arrow" at bounding box center [281, 210] width 11 height 11
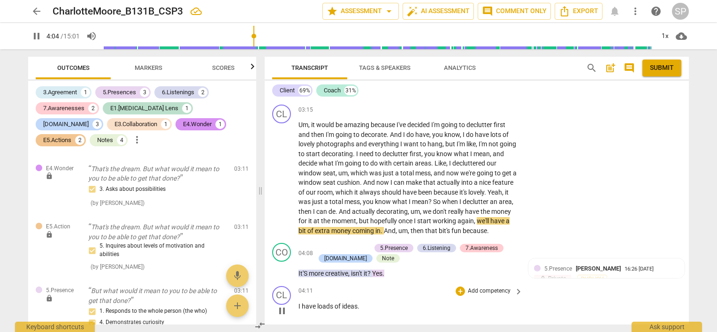
scroll to position [801, 0]
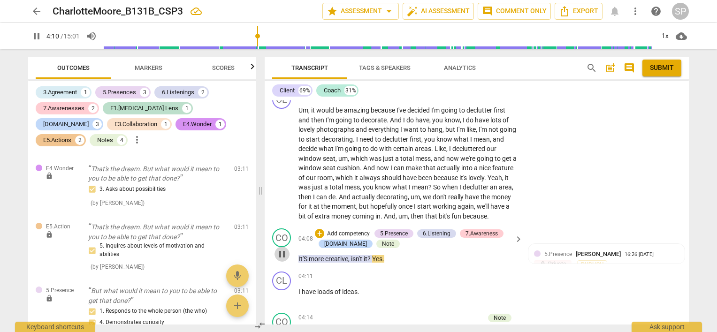
click at [281, 257] on span "pause" at bounding box center [281, 254] width 11 height 11
click at [382, 243] on div "Note" at bounding box center [388, 244] width 12 height 8
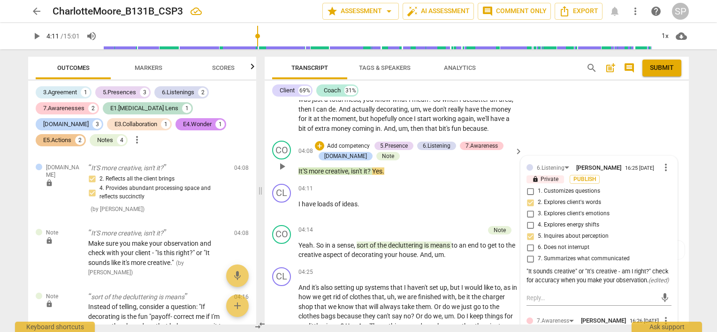
scroll to position [895, 0]
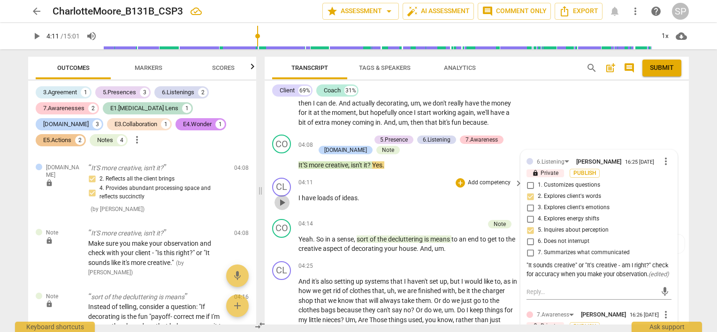
click at [281, 202] on span "play_arrow" at bounding box center [281, 202] width 11 height 11
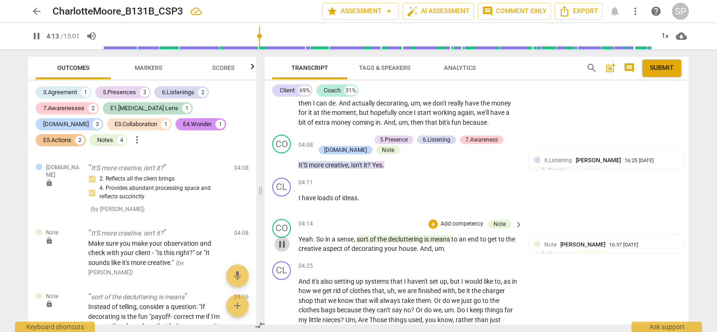
click at [281, 243] on span "pause" at bounding box center [281, 244] width 11 height 11
click at [500, 221] on div "Note" at bounding box center [499, 224] width 12 height 8
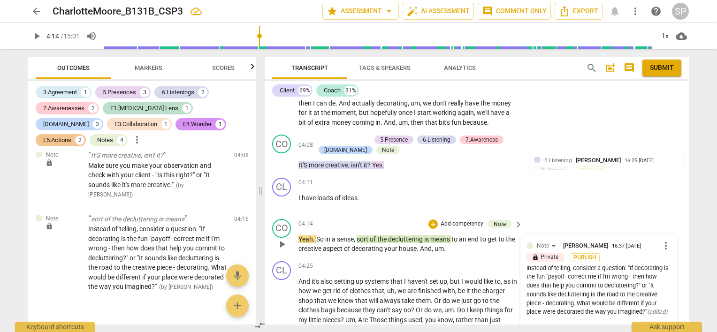
scroll to position [941, 0]
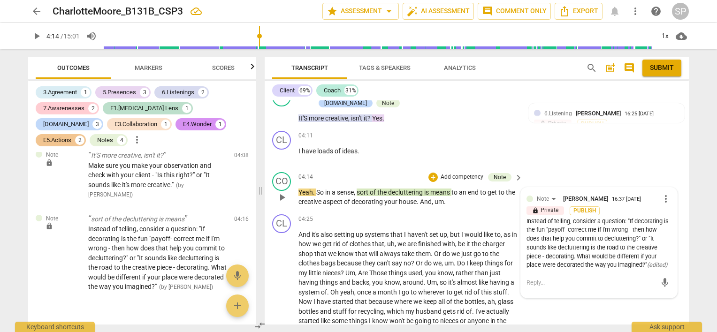
click at [614, 265] on div "Instead of telling, consider a question: "If decorating is the fun "payoff- cor…" at bounding box center [598, 243] width 145 height 53
click at [660, 199] on span "more_vert" at bounding box center [665, 198] width 11 height 11
click at [667, 196] on li "Edit" at bounding box center [673, 197] width 32 height 18
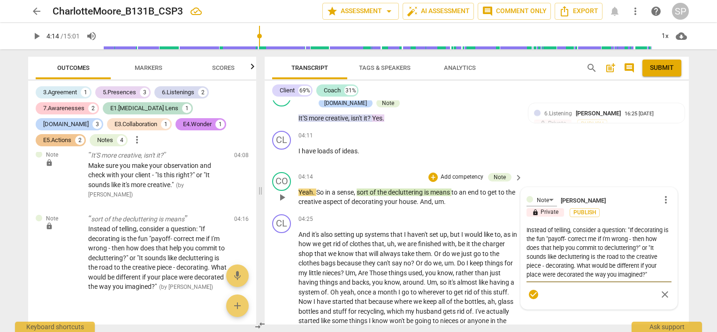
click at [626, 228] on textarea "Instead of telling, consider a question: "If decorating is the fun "payoff- cor…" at bounding box center [598, 252] width 145 height 53
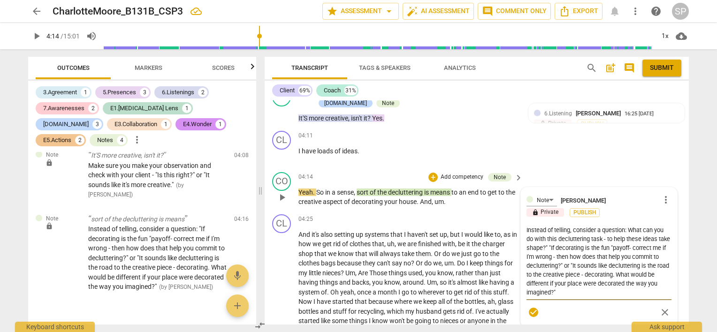
click at [533, 236] on textarea "Instead of telling, consider a question: What can you do with this decluttering…" at bounding box center [598, 261] width 145 height 71
click at [655, 238] on textarea "Instead of telling, consider a question: What can you do together to help her a…" at bounding box center [598, 261] width 145 height 71
click at [655, 245] on textarea "Instead of telling, consider a question: What can you do together to help her a…" at bounding box center [598, 261] width 145 height 71
click at [622, 236] on textarea "Instead of telling, consider a question: What can you do together to help her a…" at bounding box center [598, 261] width 145 height 71
click at [636, 236] on textarea "Instead of telling, consider a question: What can you do together to make sure …" at bounding box center [598, 261] width 145 height 71
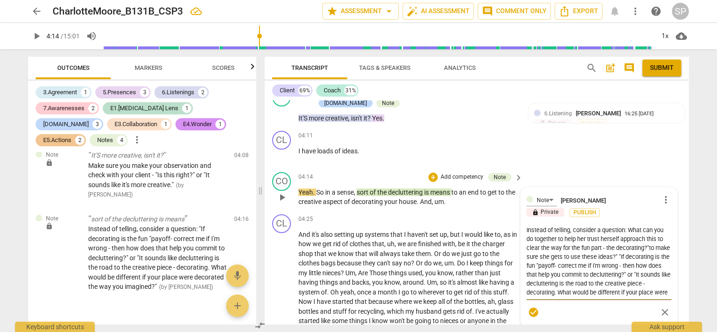
drag, startPoint x: 649, startPoint y: 245, endPoint x: 569, endPoint y: 279, distance: 87.2
click at [569, 279] on textarea "Instead of telling, consider a question: What can you do together to help her t…" at bounding box center [598, 261] width 145 height 71
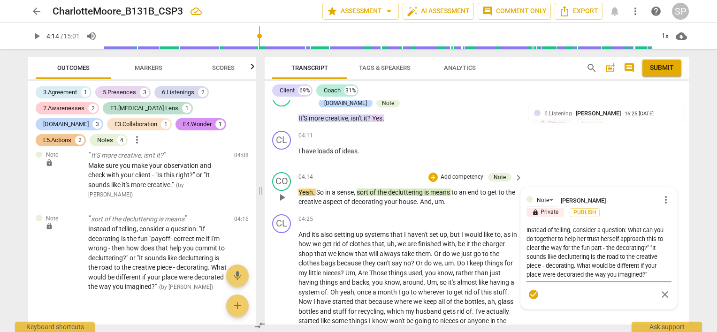
click at [569, 229] on textarea "Instead of telling, consider a question: What can you do together to help her t…" at bounding box center [598, 252] width 145 height 53
click at [656, 229] on textarea "Instead of telling or summarizing, ask a question: What can you do together to …" at bounding box center [598, 257] width 145 height 62
click at [561, 235] on textarea "Instead of telling or summarizing, ask a question: Ex: "What can you do togethe…" at bounding box center [598, 257] width 145 height 62
click at [563, 236] on textarea "Instead of telling or summarizing, ask a question: Ex: "What can you do togethe…" at bounding box center [598, 257] width 145 height 62
click at [595, 237] on textarea "Instead of telling or summarizing, ask a question: Ex: "What can you do togethe…" at bounding box center [598, 257] width 145 height 62
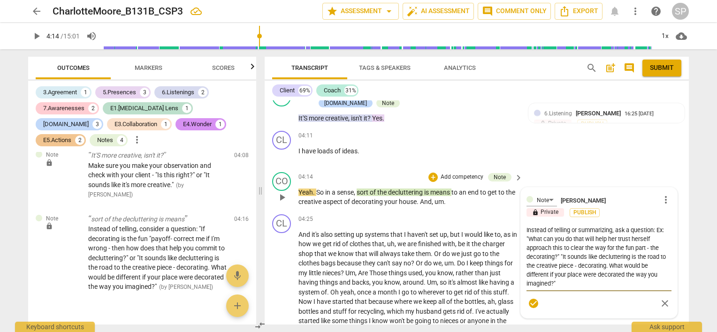
click at [616, 237] on textarea "Instead of telling or summarizing, ask a question: Ex: "What can you do that wi…" at bounding box center [598, 257] width 145 height 62
click at [655, 238] on textarea "Instead of telling or summarizing, ask a question: Ex: "What can you do that wi…" at bounding box center [598, 257] width 145 height 62
click at [618, 236] on textarea "Instead of telling or summarizing, ask a question: Ex: "What can you do that wi…" at bounding box center [598, 257] width 145 height 62
click at [563, 245] on textarea "Instead of telling or summarizing, ask a question: Ex: "What would help you tru…" at bounding box center [598, 252] width 145 height 53
click at [596, 253] on textarea "Instead of telling or summarizing, ask a question: Ex: "What would help you tru…" at bounding box center [598, 252] width 145 height 53
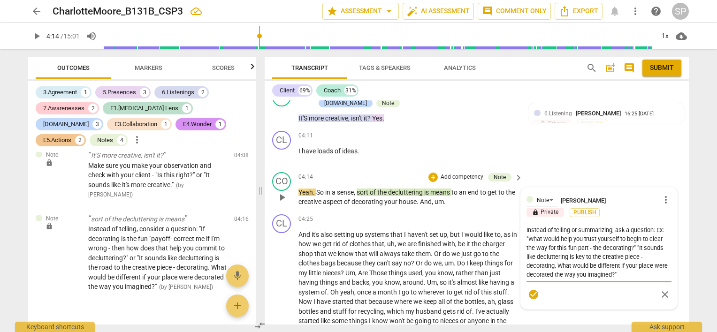
click at [639, 256] on textarea "Instead of telling or summarizing, ask a question: Ex: "What would help you tru…" at bounding box center [598, 252] width 145 height 53
click at [635, 244] on textarea "Instead of telling or summarizing, ask a question: Ex: "What would help you tru…" at bounding box center [598, 252] width 145 height 53
click at [621, 255] on textarea "Instead of telling or summarizing, ask a question: Ex: "What would help you tru…" at bounding box center [598, 252] width 145 height 53
click at [531, 293] on span "check_circle" at bounding box center [533, 294] width 11 height 11
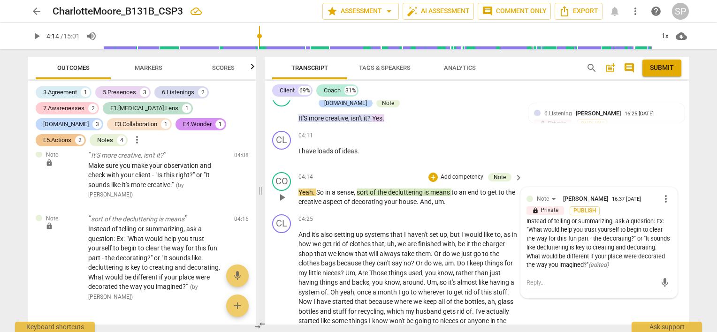
scroll to position [988, 0]
